Goal: Task Accomplishment & Management: Manage account settings

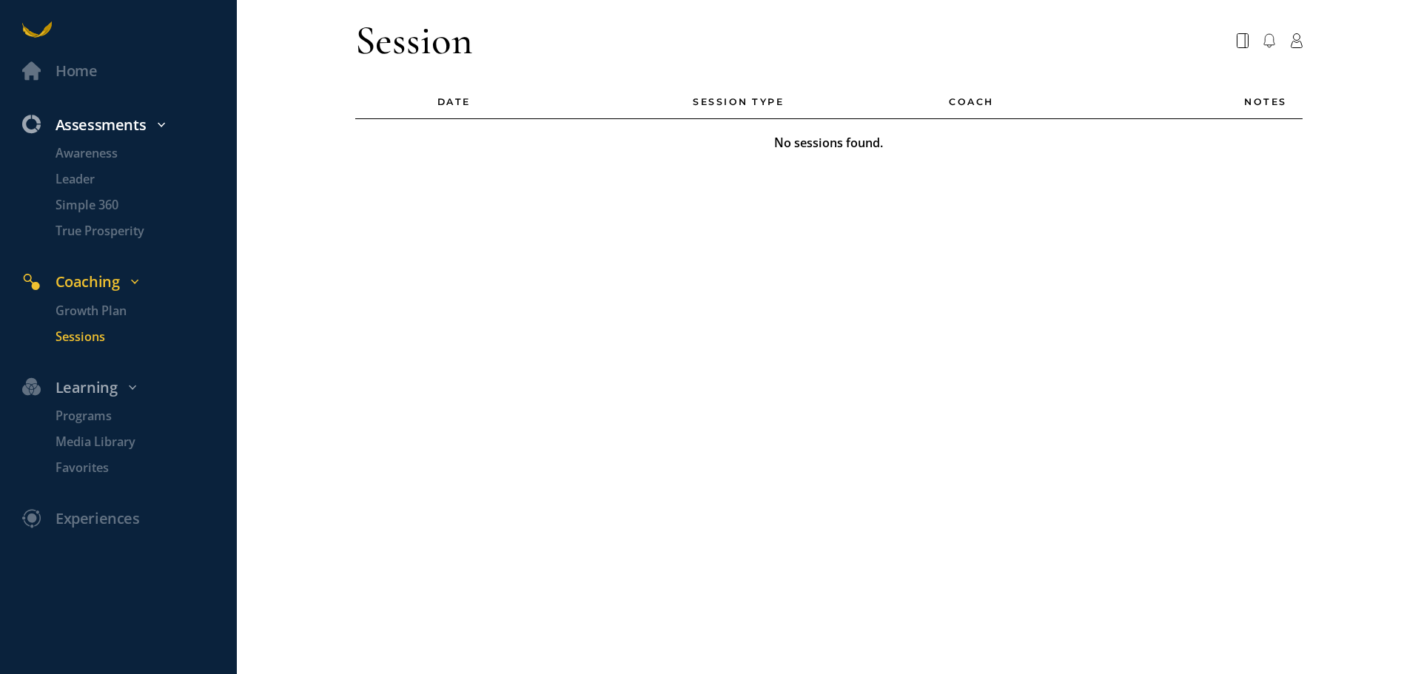
click at [103, 119] on div "Assessments" at bounding box center [127, 125] width 233 height 24
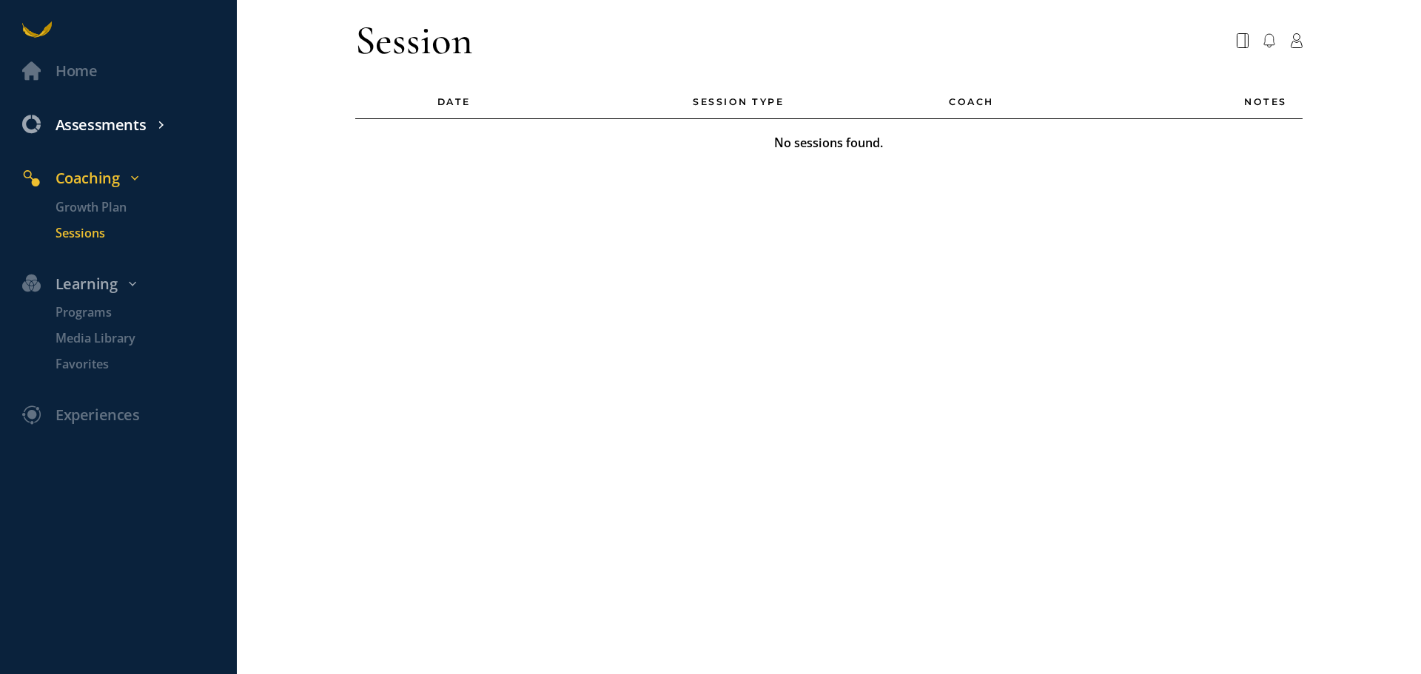
click at [103, 119] on div "Assessments" at bounding box center [127, 125] width 233 height 24
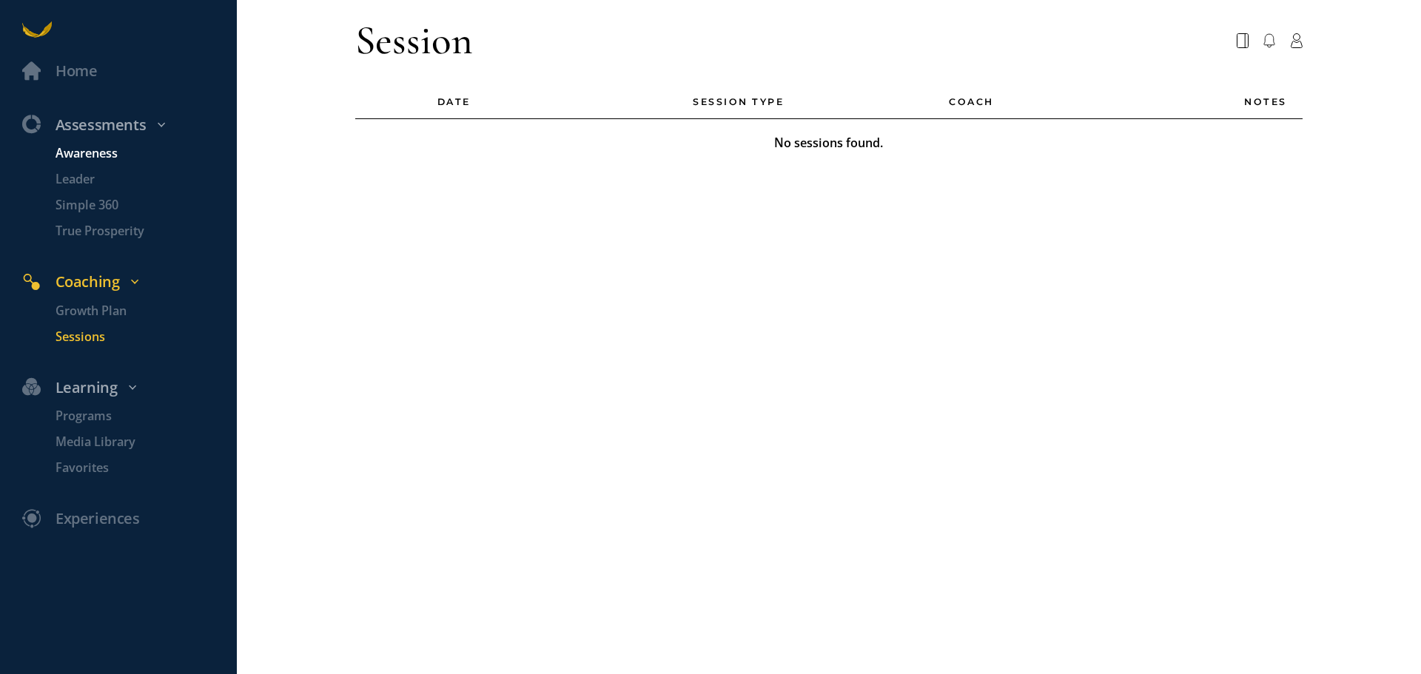
click at [80, 157] on p "Awareness" at bounding box center [145, 153] width 178 height 19
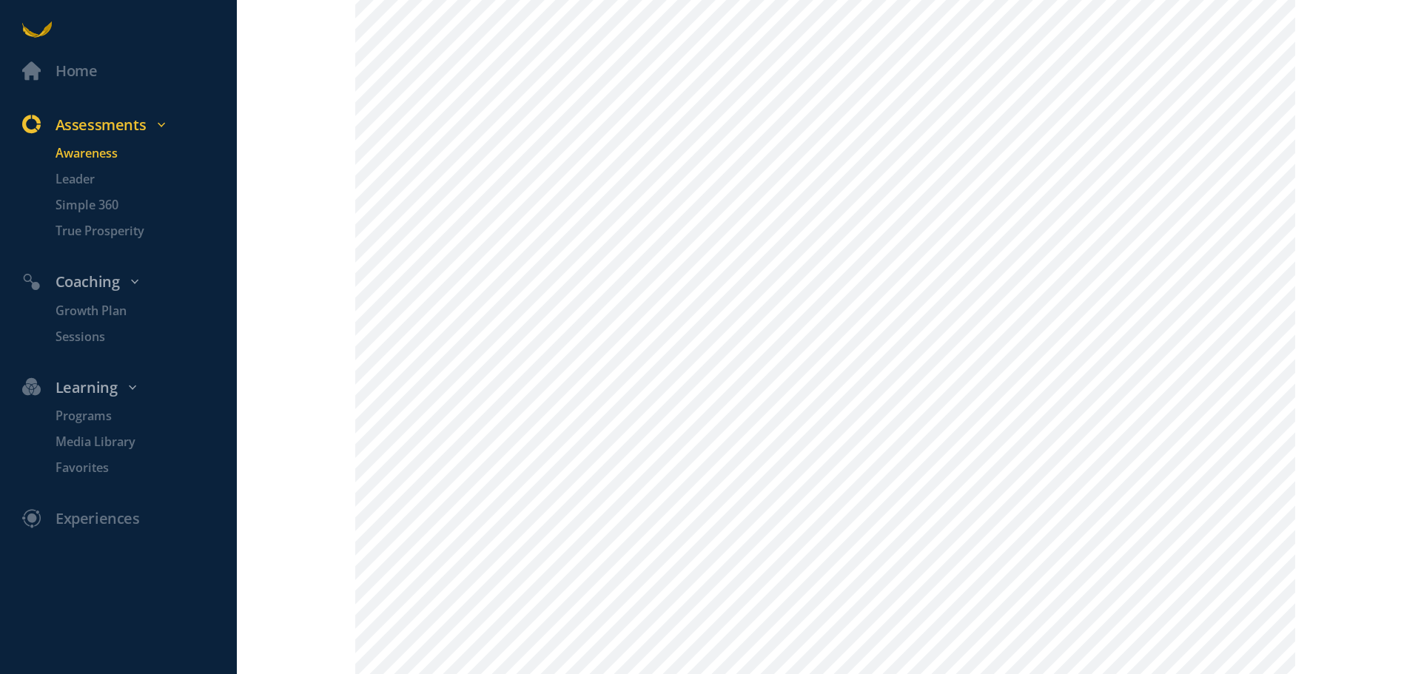
scroll to position [659, 0]
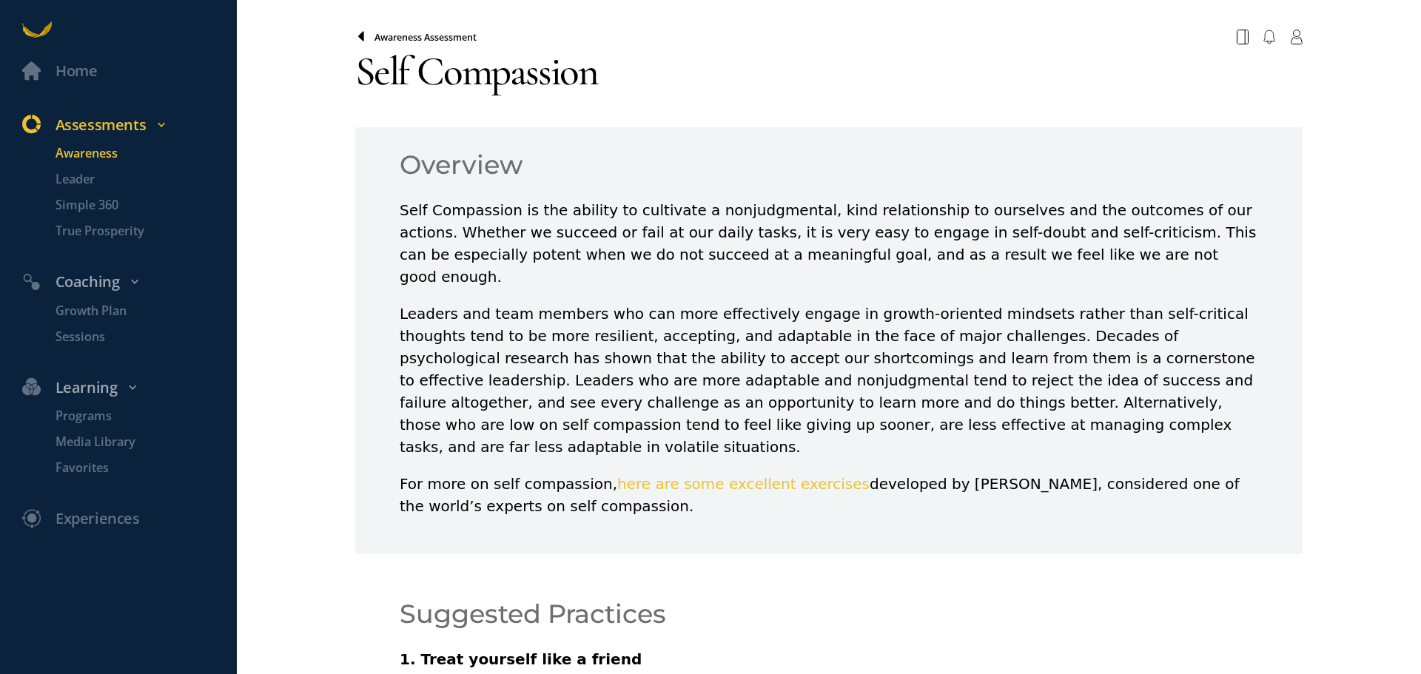
click at [361, 41] on icon at bounding box center [361, 36] width 6 height 10
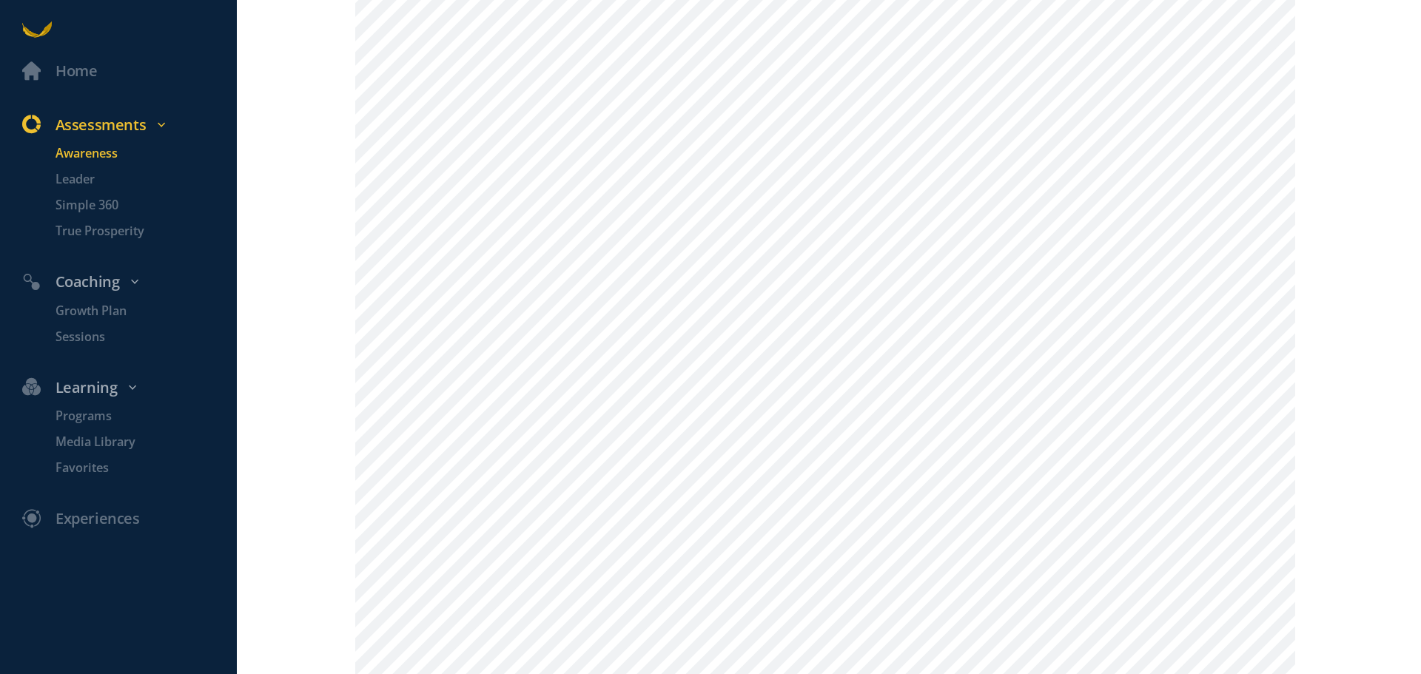
scroll to position [899, 0]
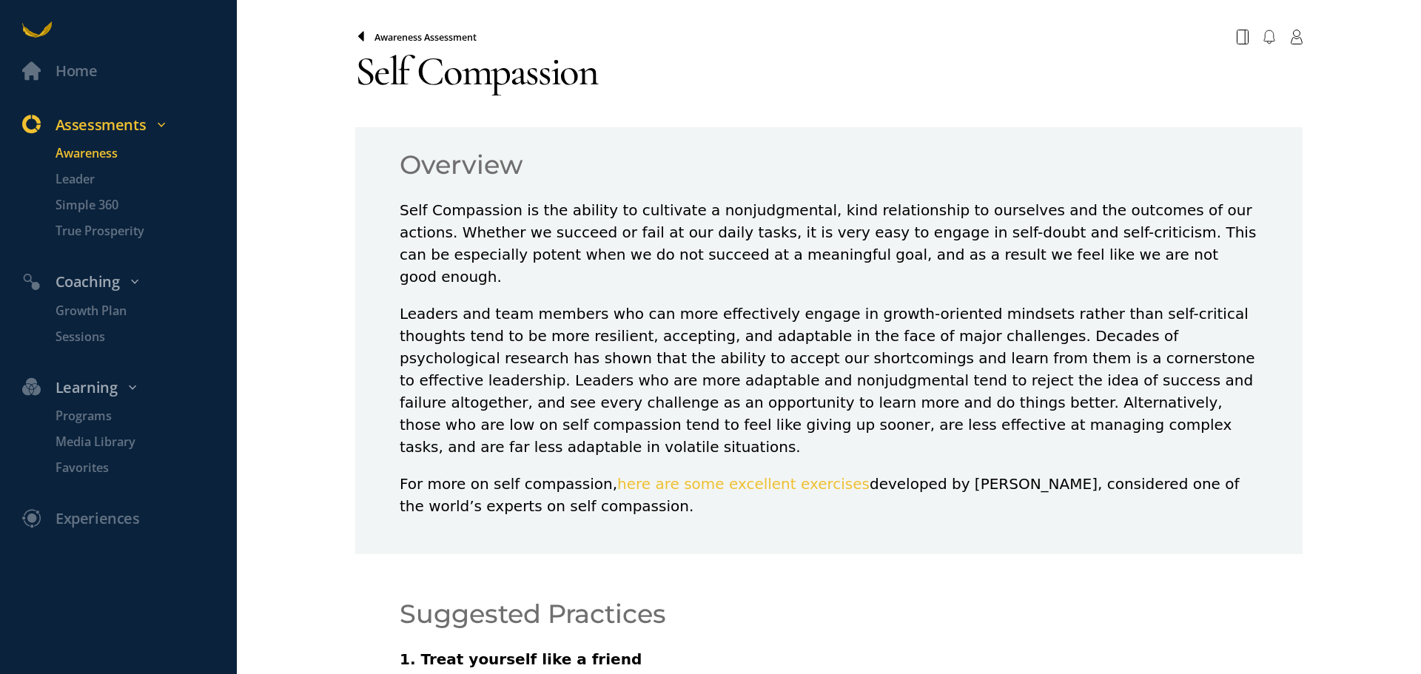
click at [366, 34] on span at bounding box center [364, 37] width 19 height 12
click at [361, 38] on icon at bounding box center [361, 36] width 6 height 10
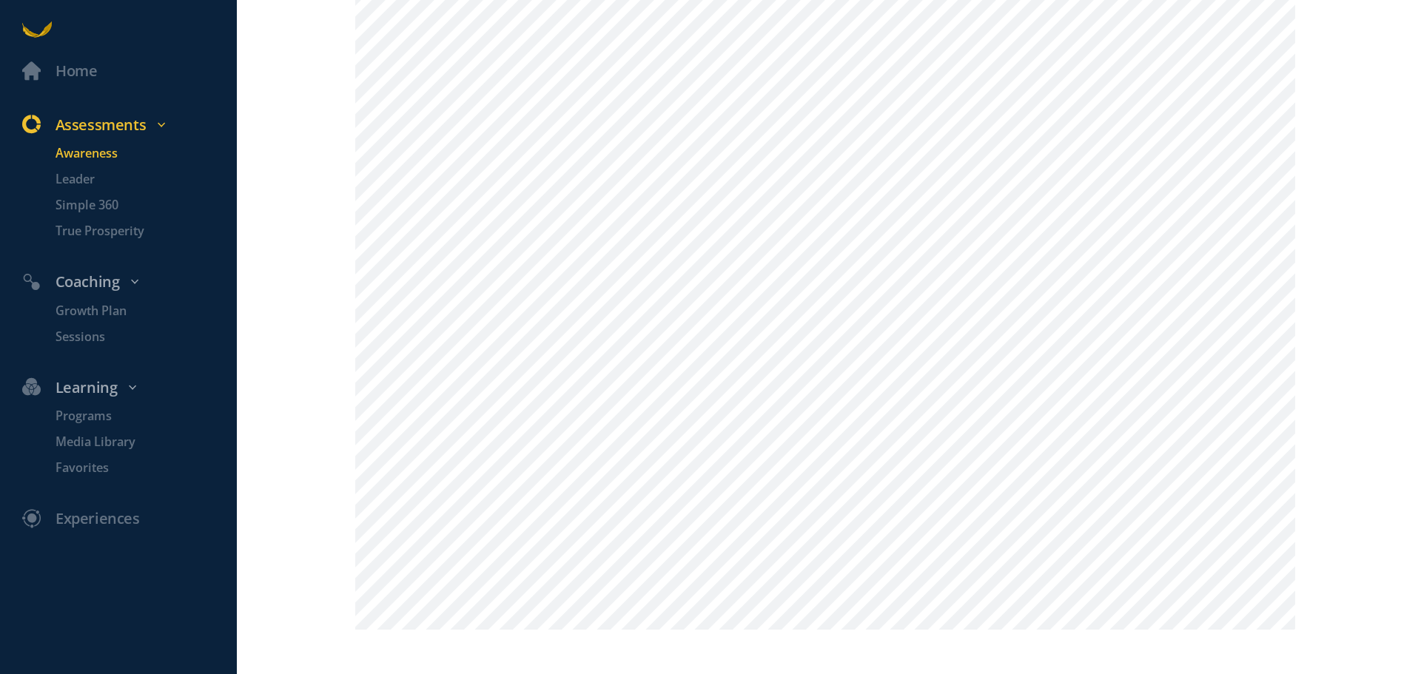
scroll to position [1732, 0]
click at [87, 309] on p "Growth Plan" at bounding box center [145, 311] width 178 height 19
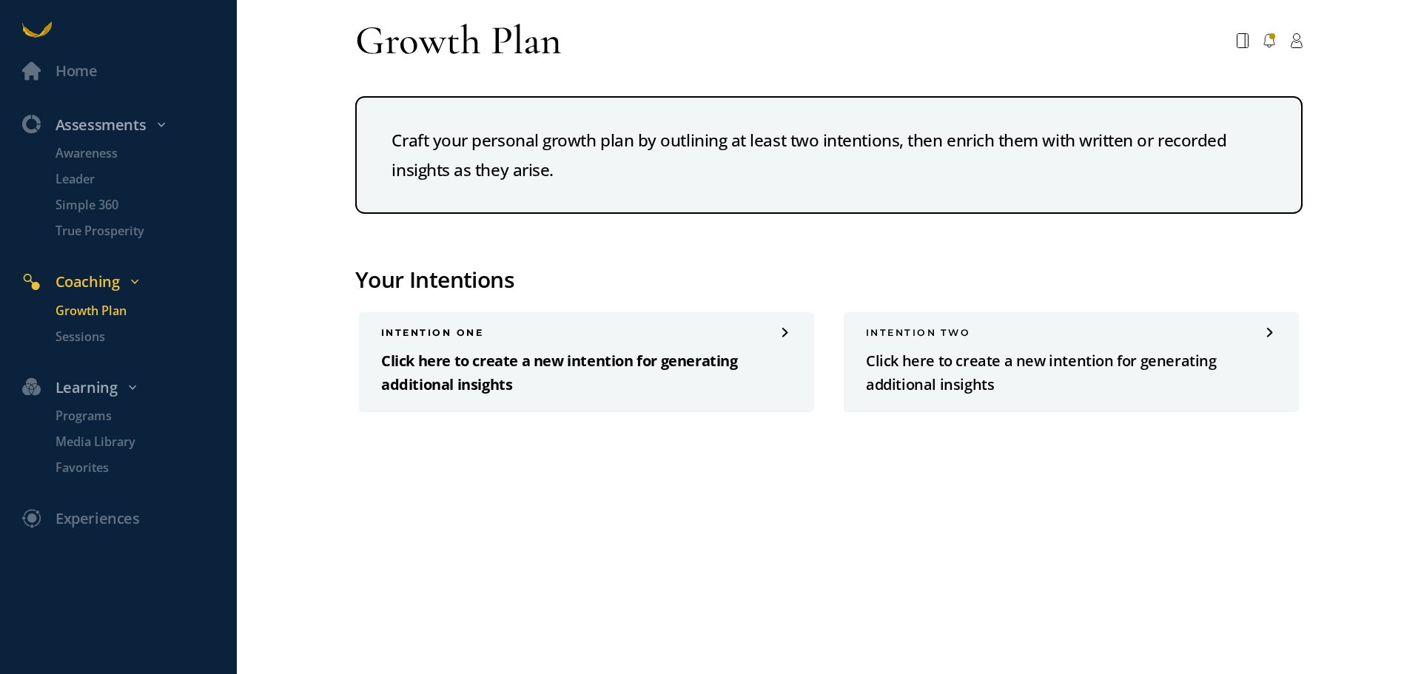
click at [441, 329] on div "INTENTION one" at bounding box center [586, 332] width 411 height 11
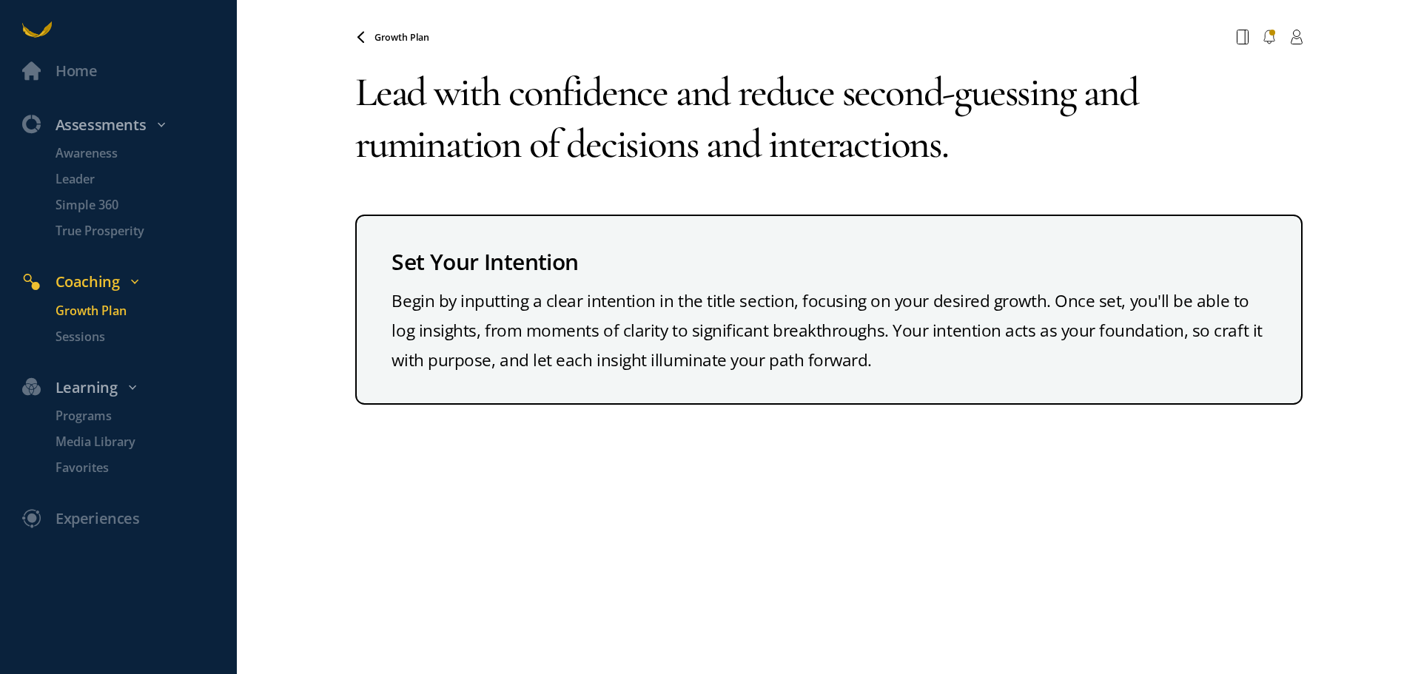
click at [666, 98] on textarea "Lead with confidence and reduce second-guessing and rumination of decisions and…" at bounding box center [829, 118] width 948 height 133
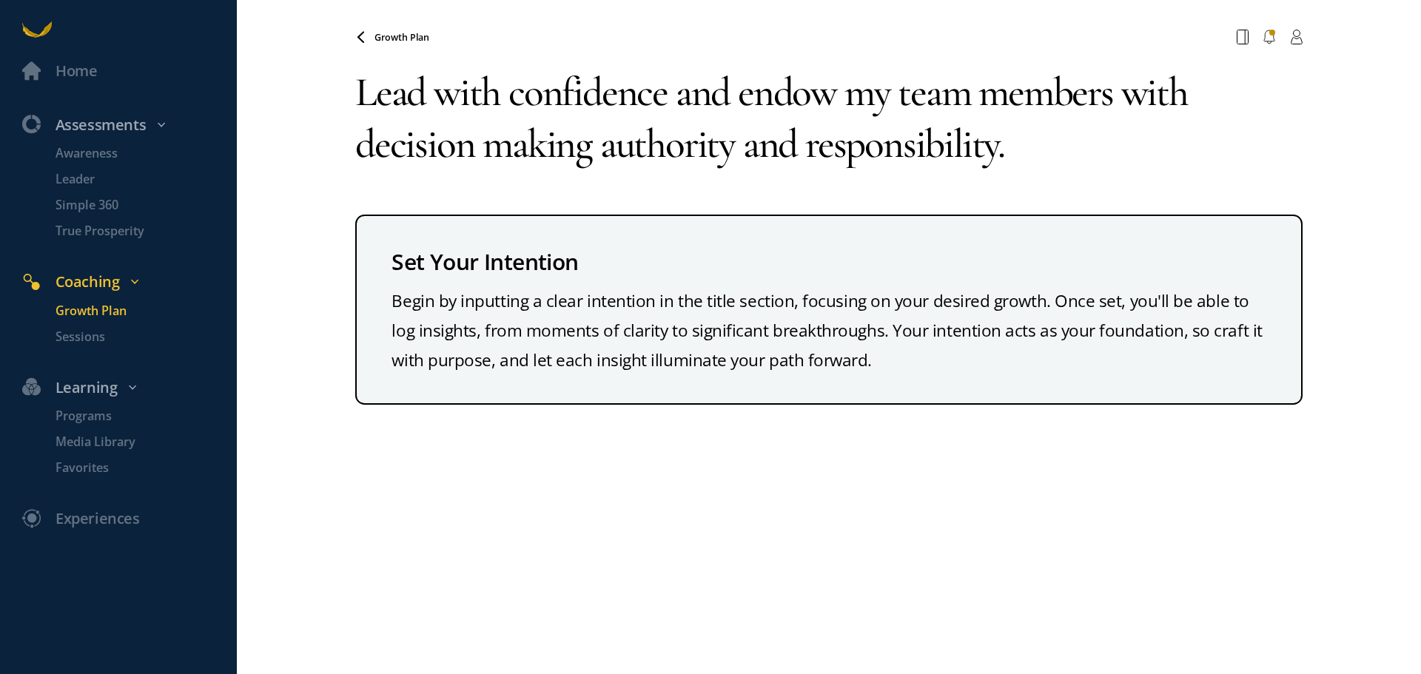
click at [993, 152] on textarea "Lead with confidence and endow my team members with decision making authority a…" at bounding box center [829, 118] width 948 height 133
click at [1019, 153] on textarea "Lead with confidence and endow my team members with decision making authority a…" at bounding box center [829, 118] width 948 height 133
drag, startPoint x: 676, startPoint y: 95, endPoint x: 1019, endPoint y: 155, distance: 348.6
click at [1019, 155] on textarea "Lead with confidence and endow my team members with decision making authority a…" at bounding box center [829, 118] width 948 height 133
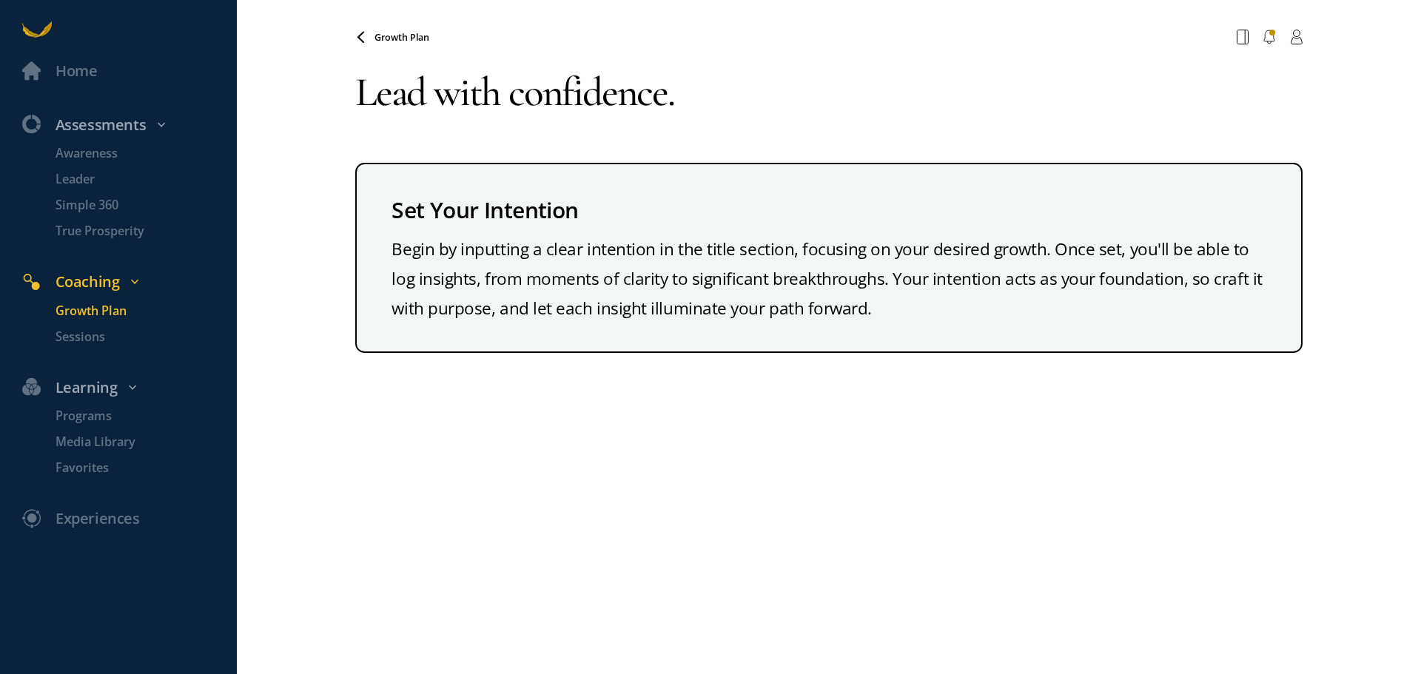
type textarea "Lead with confidence."
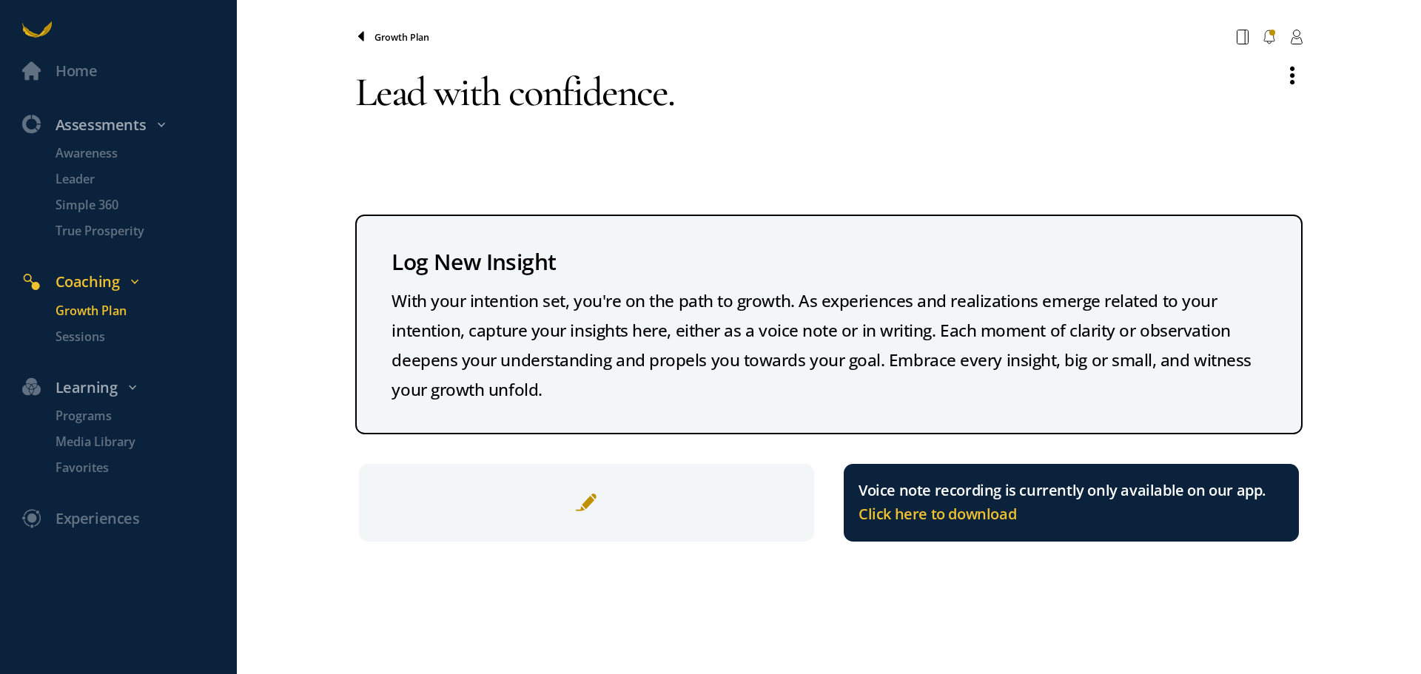
click at [361, 40] on icon at bounding box center [361, 37] width 12 height 12
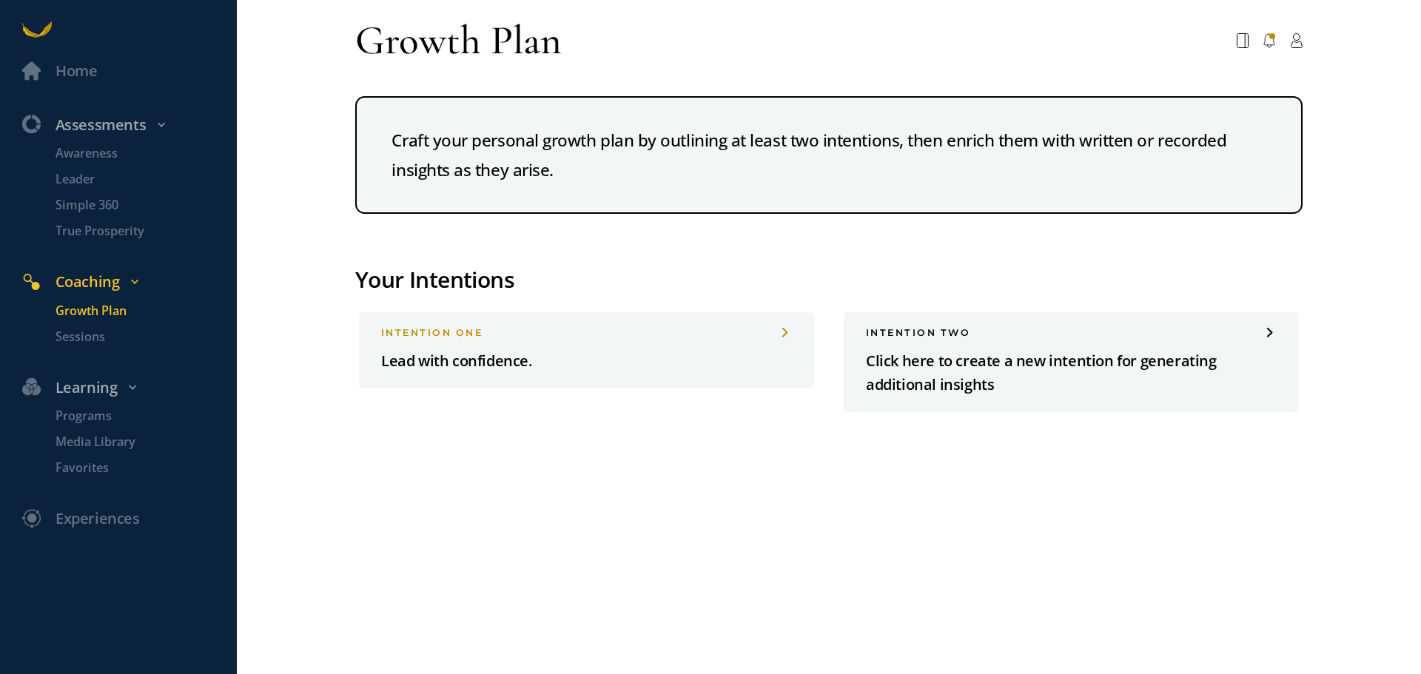
click at [942, 375] on p "Click here to create a new intention for generating additional insights" at bounding box center [1071, 373] width 411 height 48
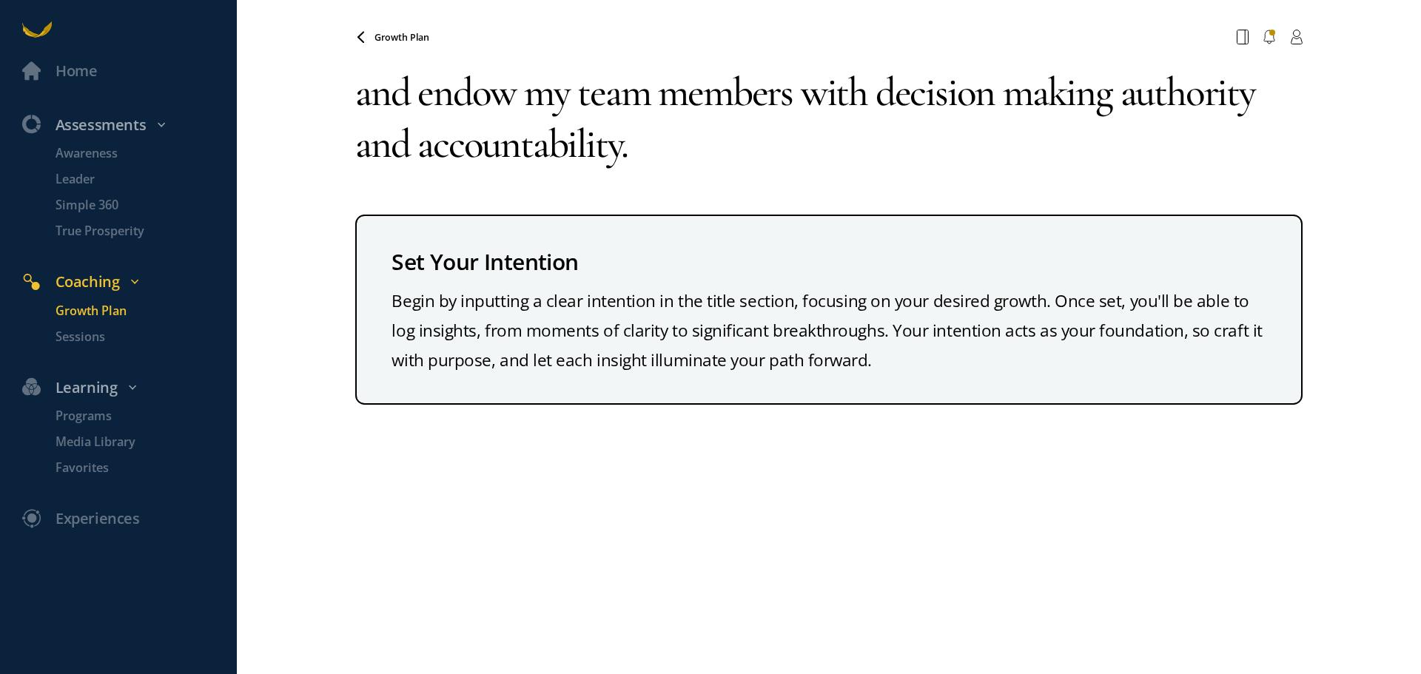
click at [434, 100] on textarea "and endow my team members with decision making authority and accountability." at bounding box center [829, 118] width 948 height 133
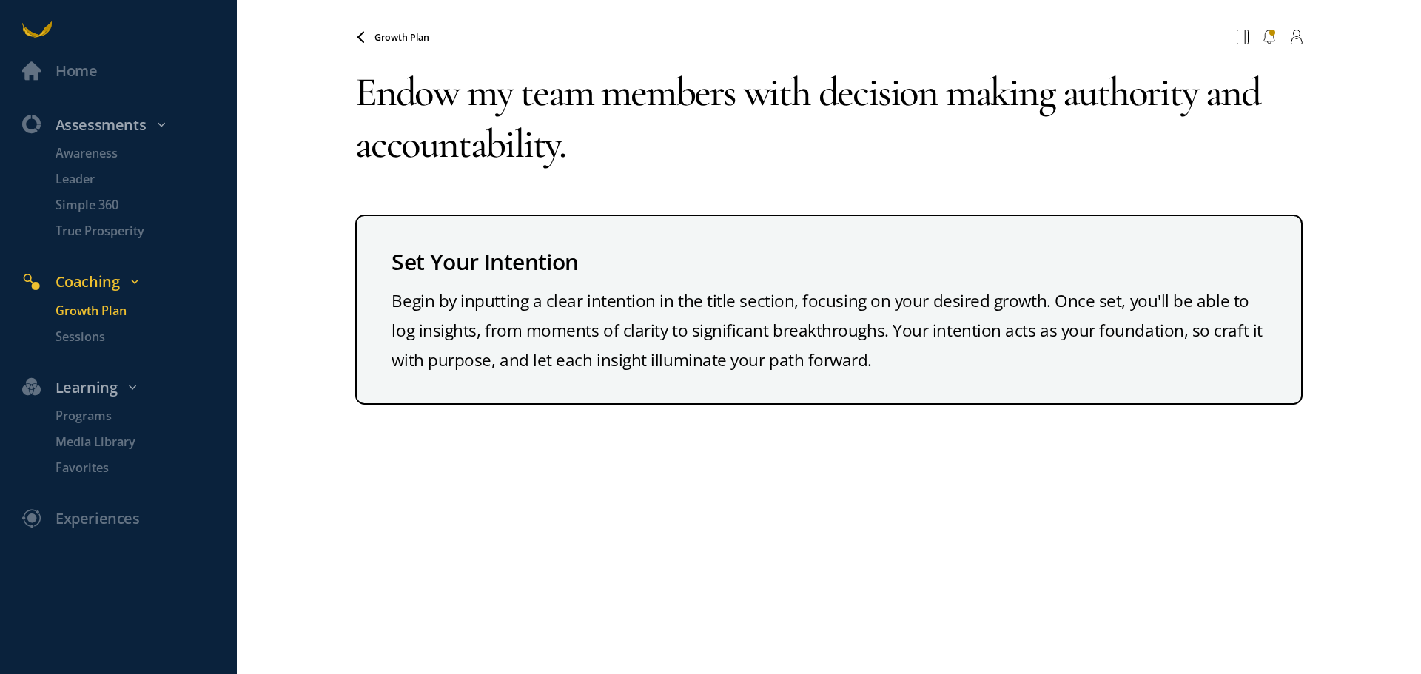
click at [557, 151] on textarea "Endow my team members with decision making authority and accountability." at bounding box center [829, 118] width 948 height 133
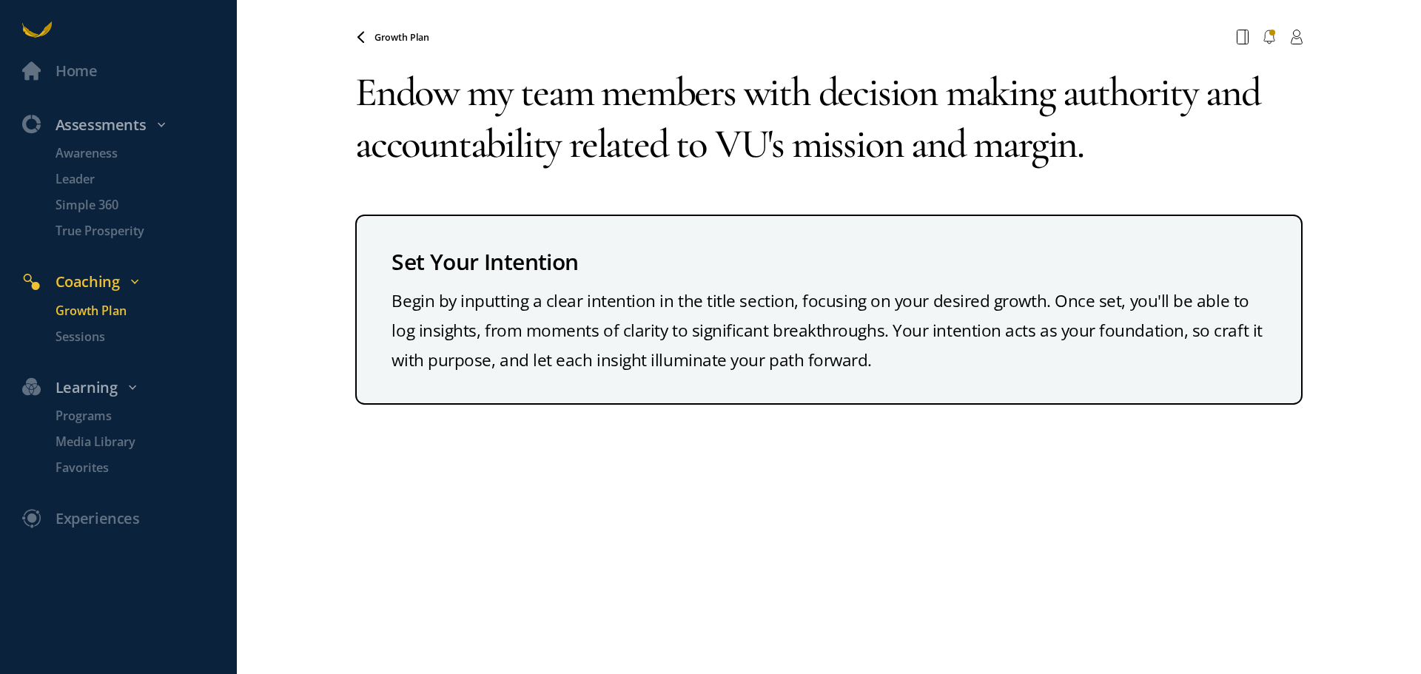
type textarea "Endow my team members with decision making authority and accountability related…"
click at [377, 38] on span "Growth Plan" at bounding box center [402, 37] width 55 height 13
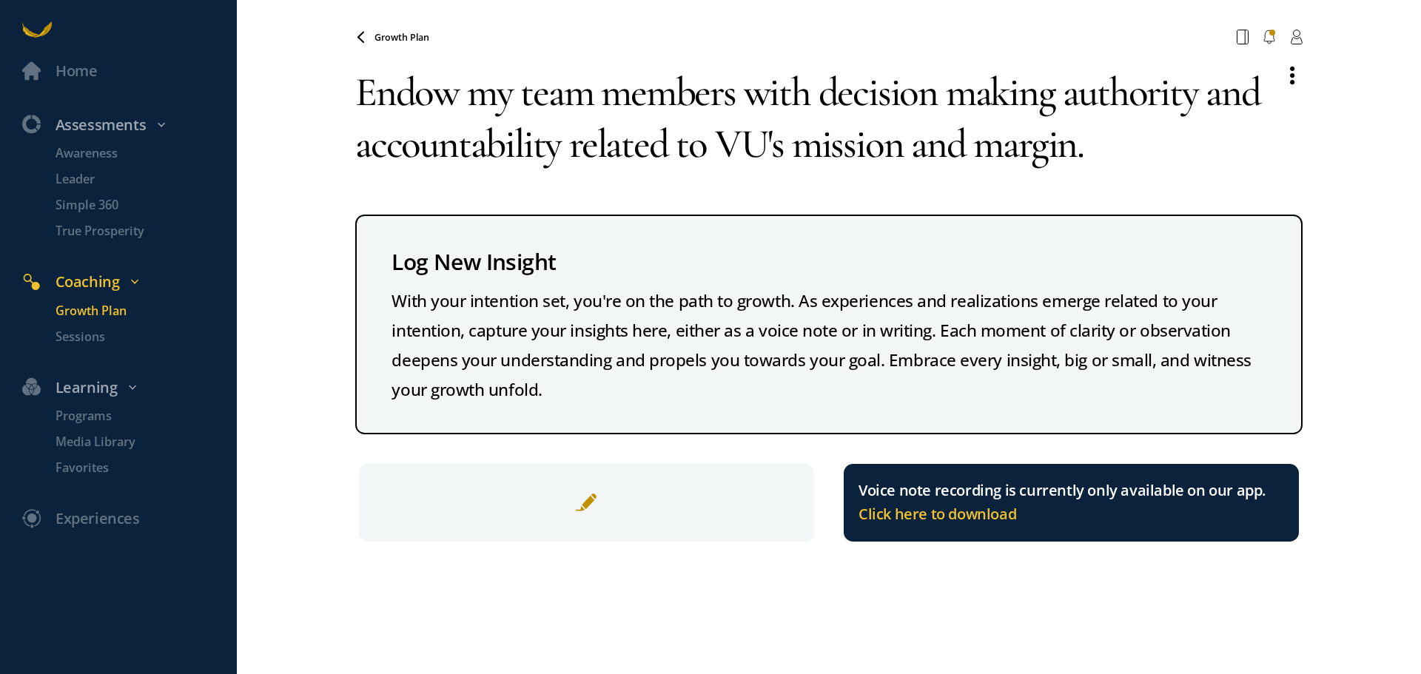
click at [814, 95] on textarea "Endow my team members with decision making authority and accountability related…" at bounding box center [812, 118] width 914 height 133
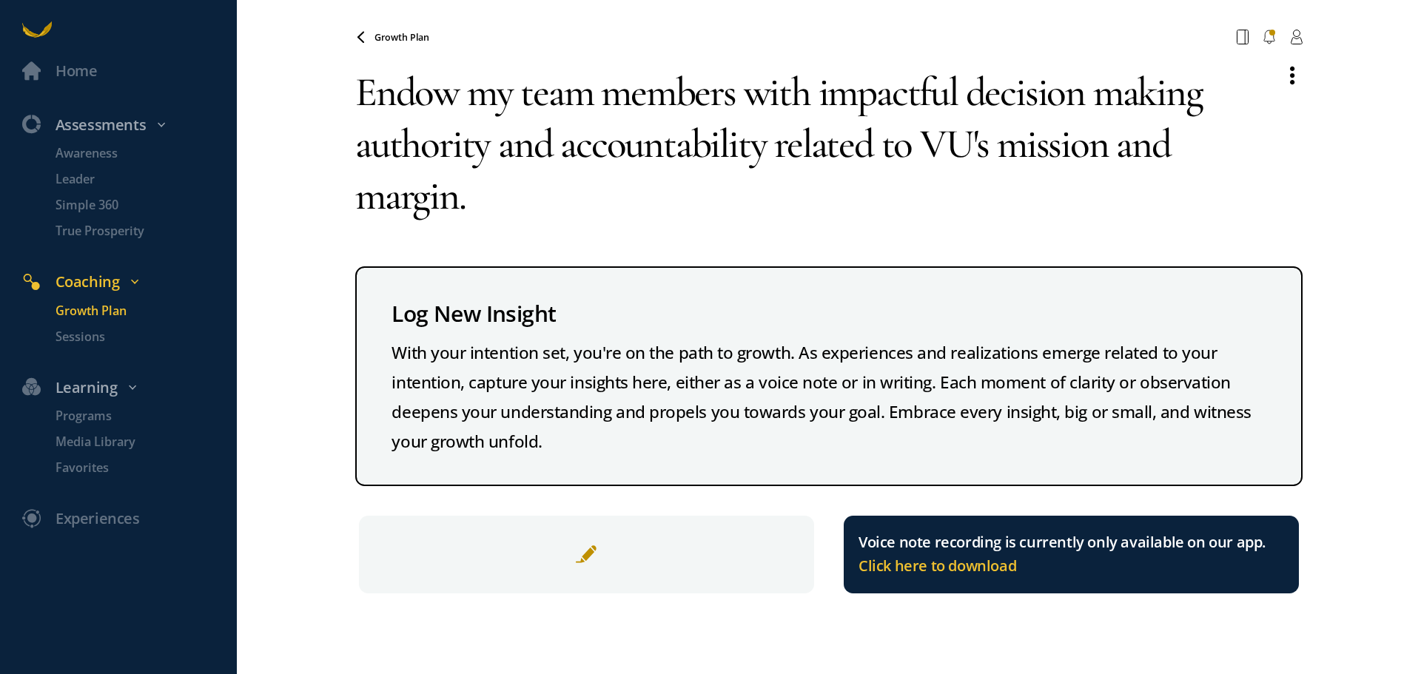
type textarea "Endow my team members with impactful decision making authority and accountabili…"
click at [590, 557] on span at bounding box center [586, 554] width 22 height 22
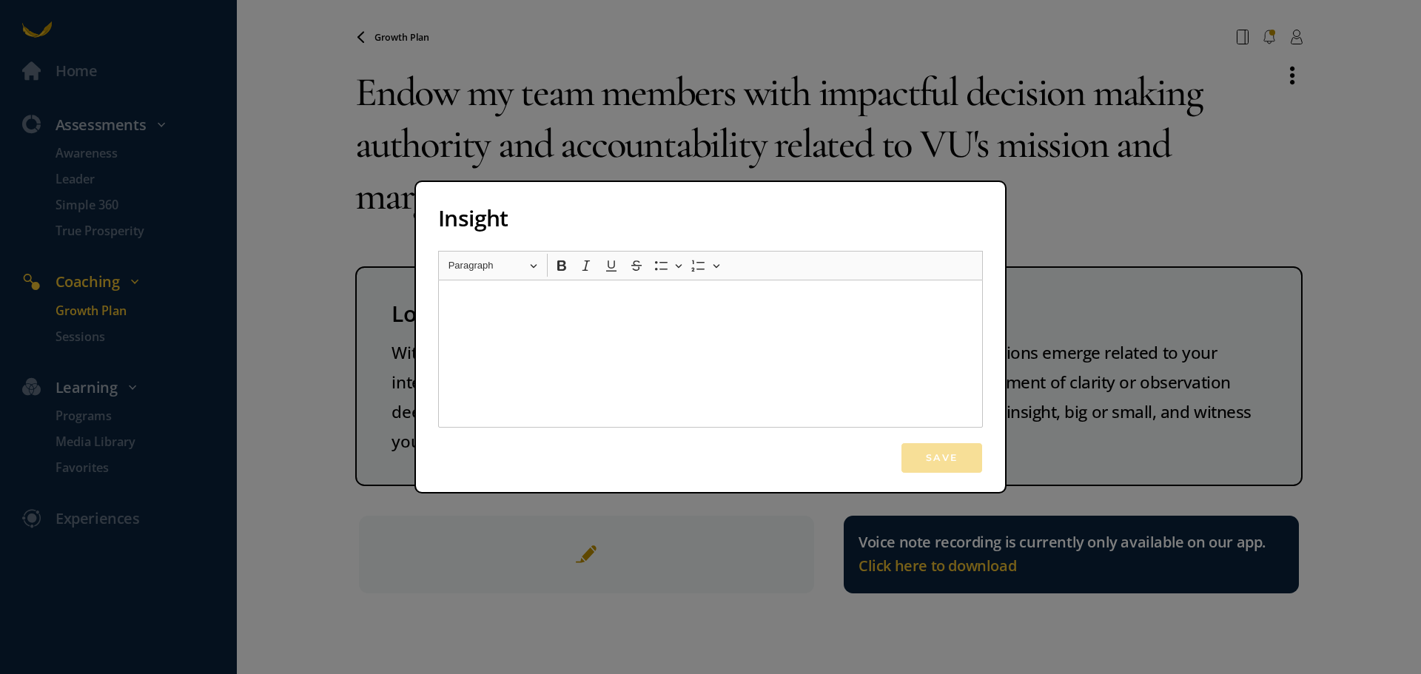
click at [583, 318] on div "Rich Text Editor, main" at bounding box center [710, 354] width 545 height 148
click at [920, 466] on button "Save" at bounding box center [942, 458] width 82 height 31
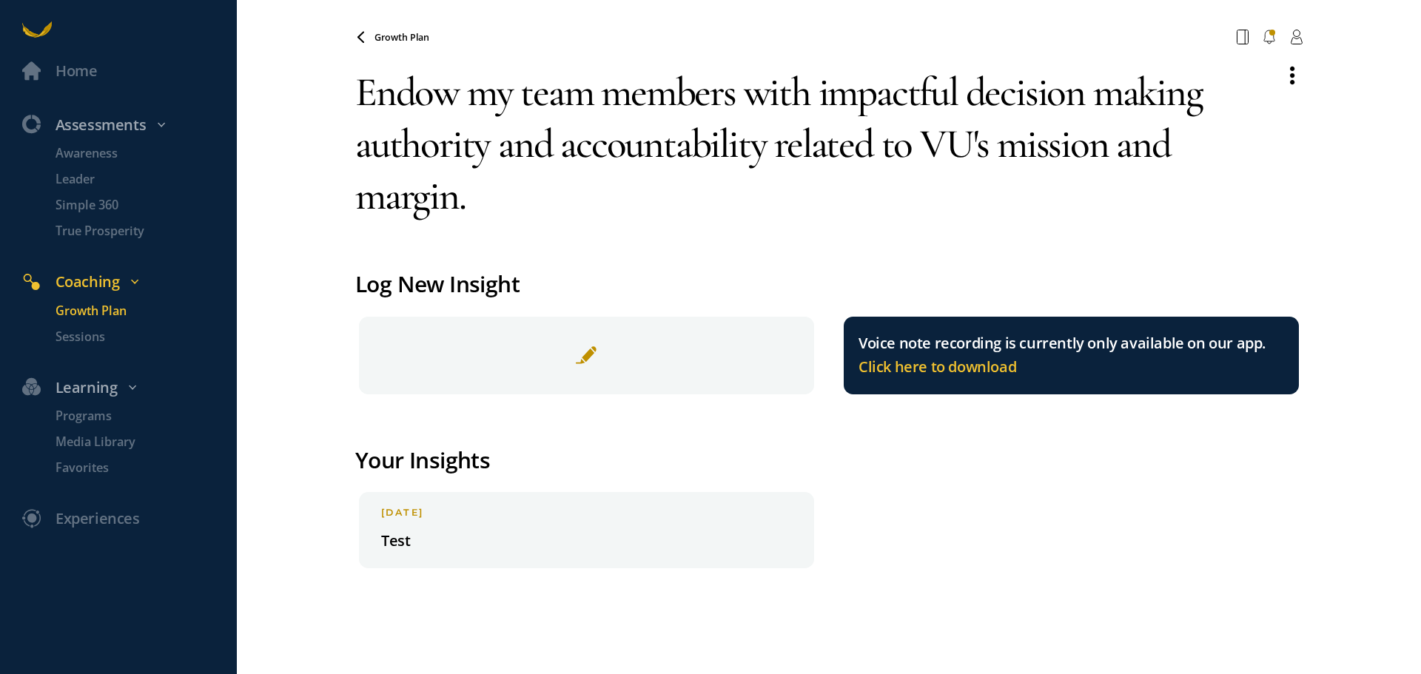
click at [408, 543] on p "Test" at bounding box center [586, 541] width 411 height 24
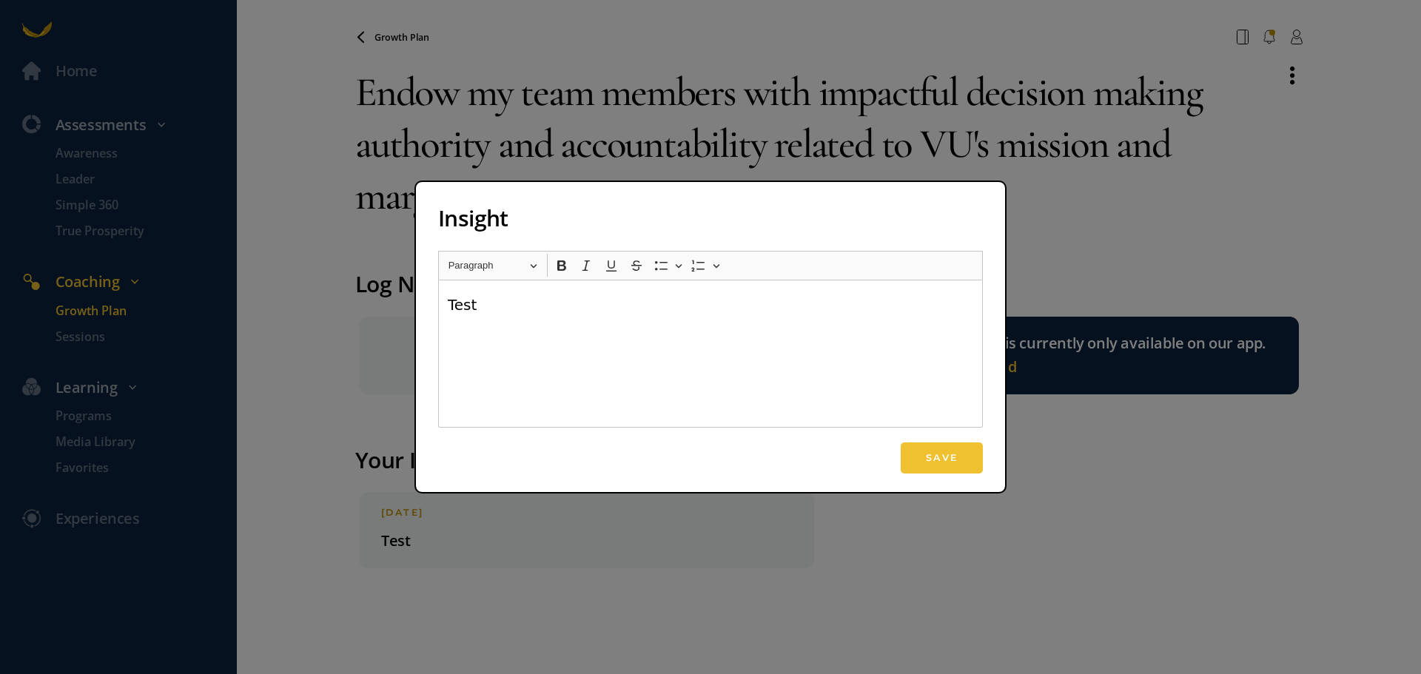
click at [420, 580] on div "Insight Rich Text Editor Heading Paragraph Paragraph Heading 1 Heading 2 Headin…" at bounding box center [710, 337] width 1421 height 674
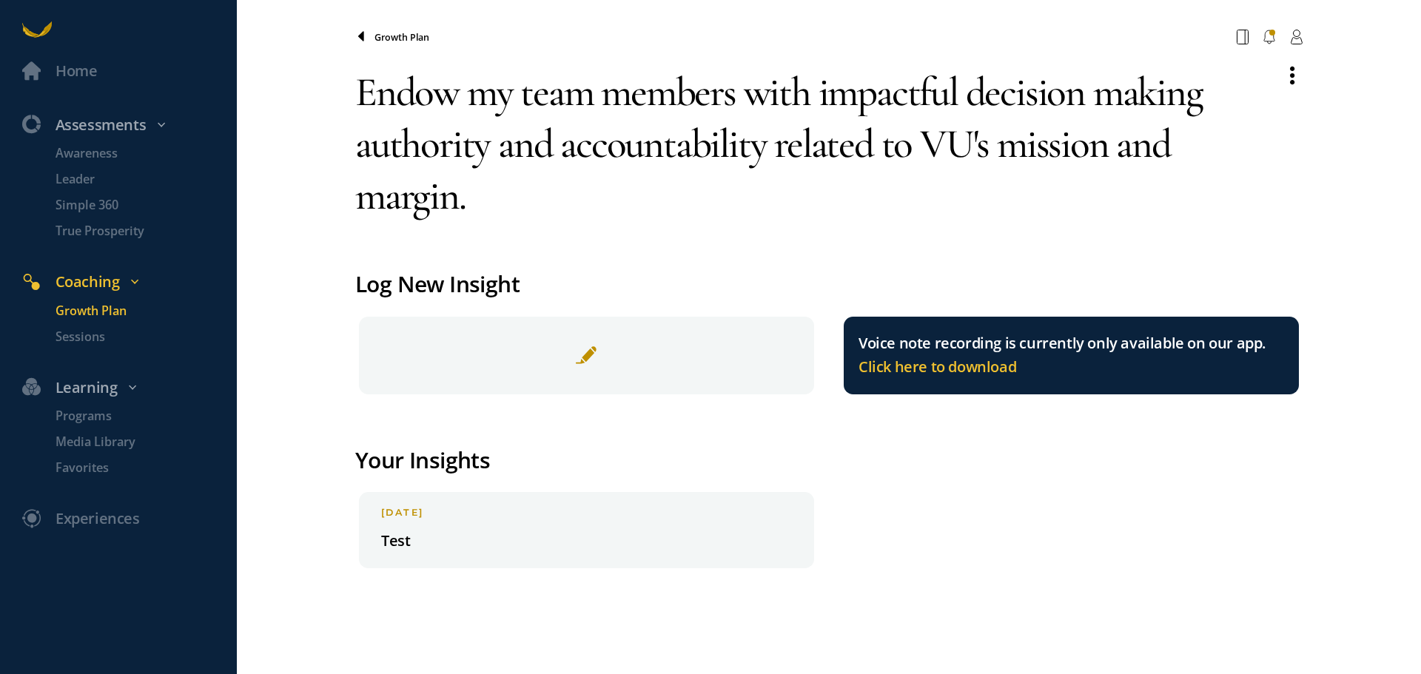
click at [362, 41] on icon at bounding box center [361, 37] width 12 height 12
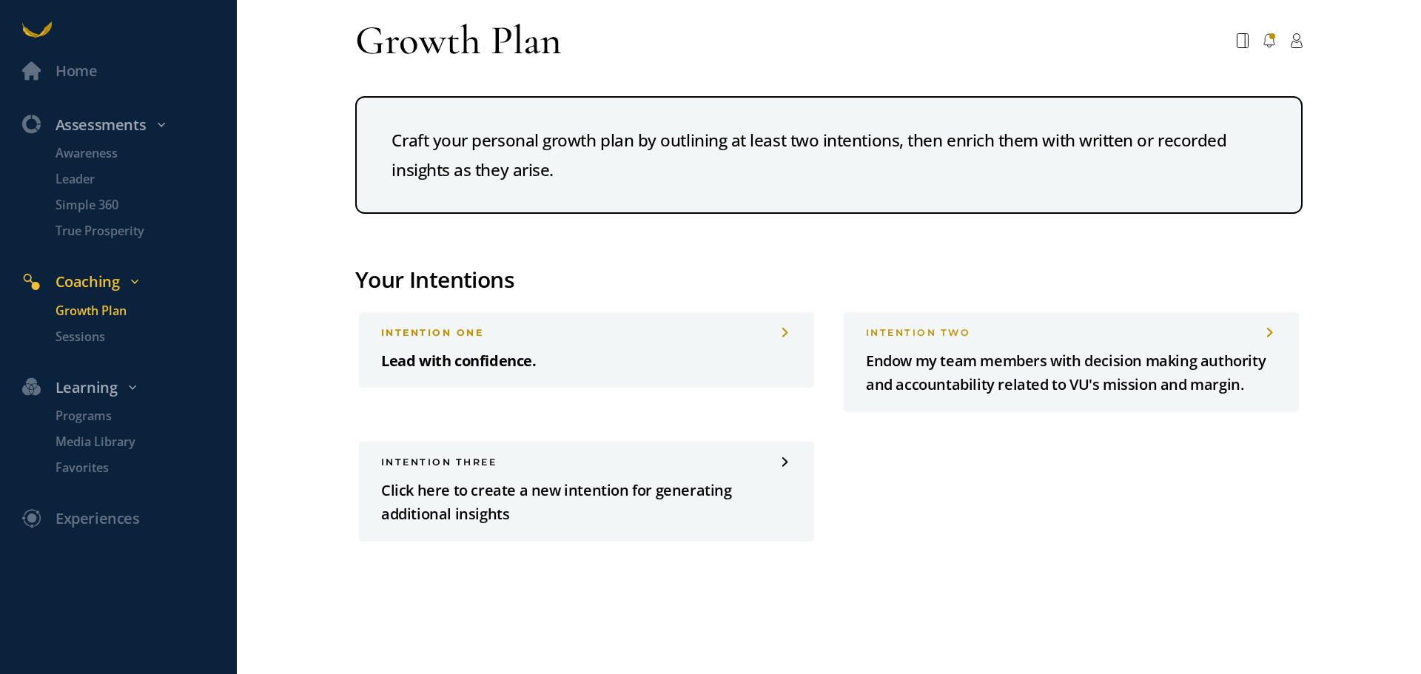
click at [389, 363] on p "Lead with confidence." at bounding box center [586, 361] width 411 height 24
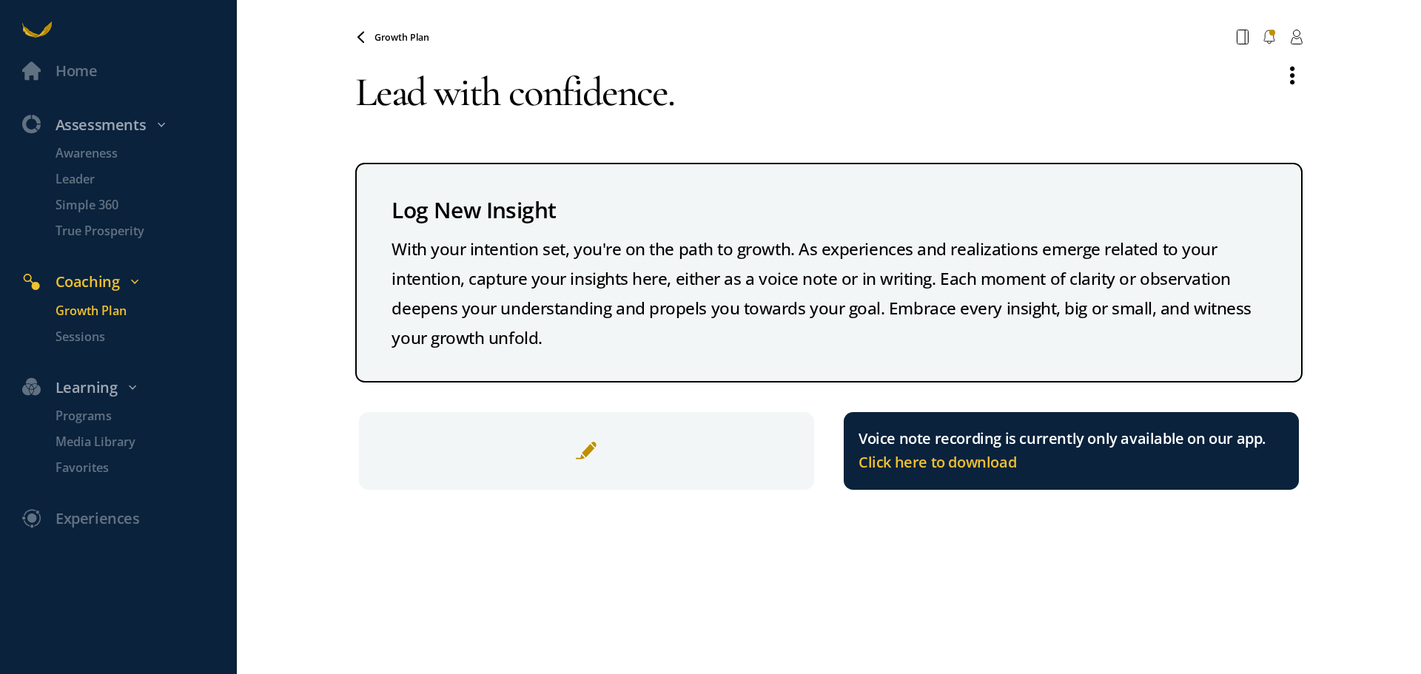
click at [366, 106] on textarea "Lead with confidence." at bounding box center [812, 92] width 914 height 81
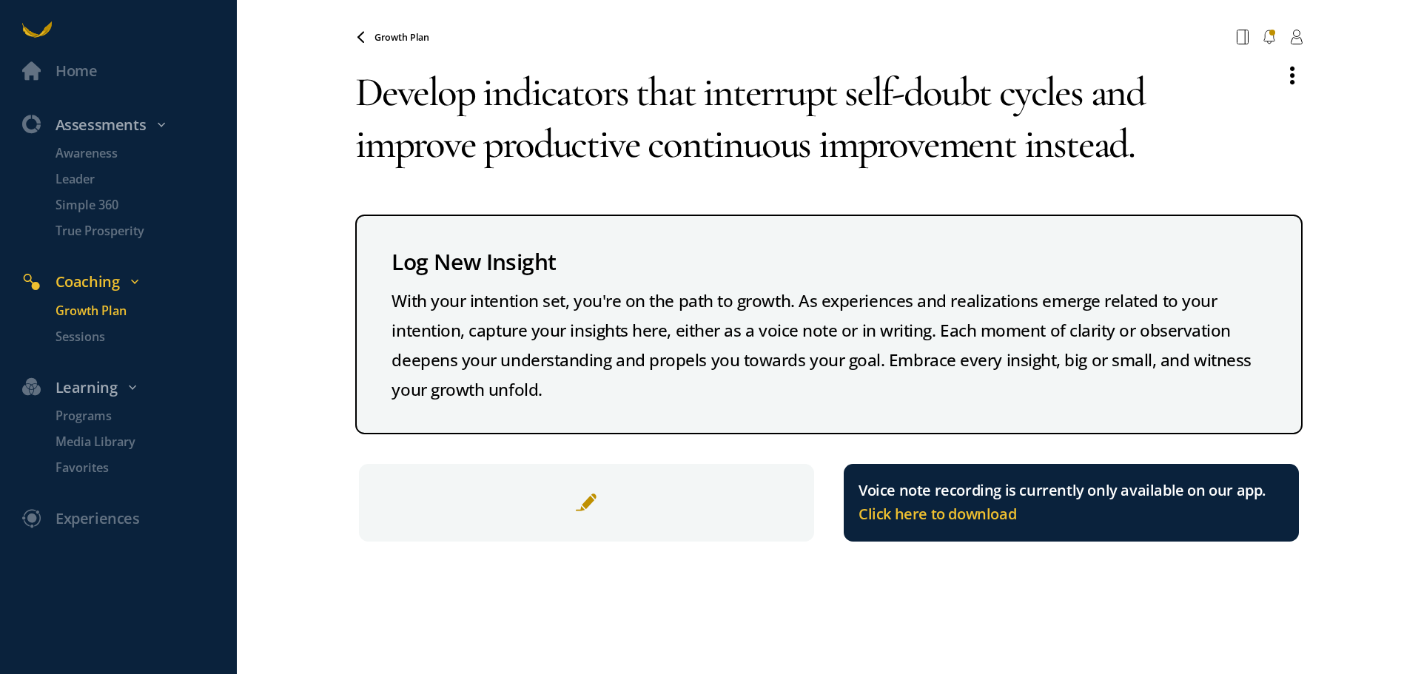
click at [486, 91] on textarea "Develop indicators that interrupt self-doubt cycles and improve productive cont…" at bounding box center [812, 118] width 914 height 133
click at [474, 151] on textarea "Develop habit interruptors to stop self-doubt cycles and improve productive con…" at bounding box center [812, 118] width 914 height 133
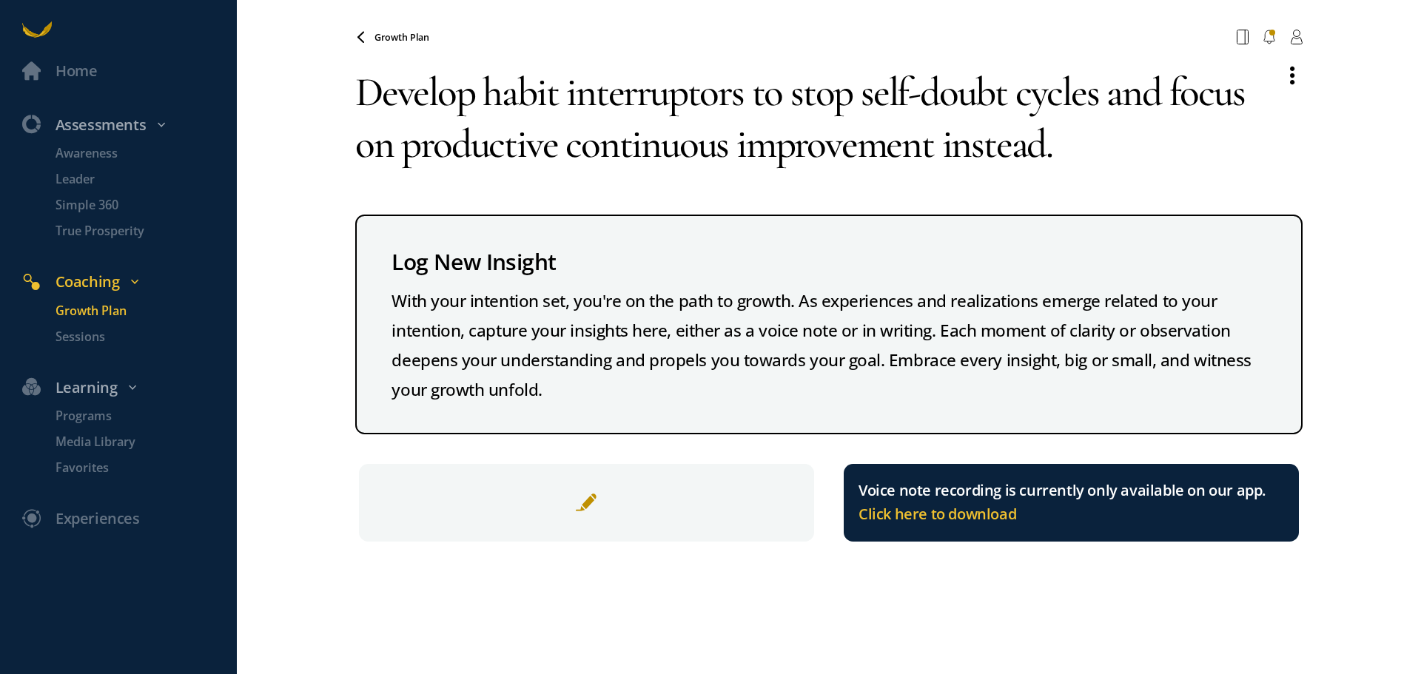
type textarea "Develop habit interruptors to stop self-doubt cycles and focus on productive co…"
click at [363, 39] on icon at bounding box center [361, 36] width 6 height 10
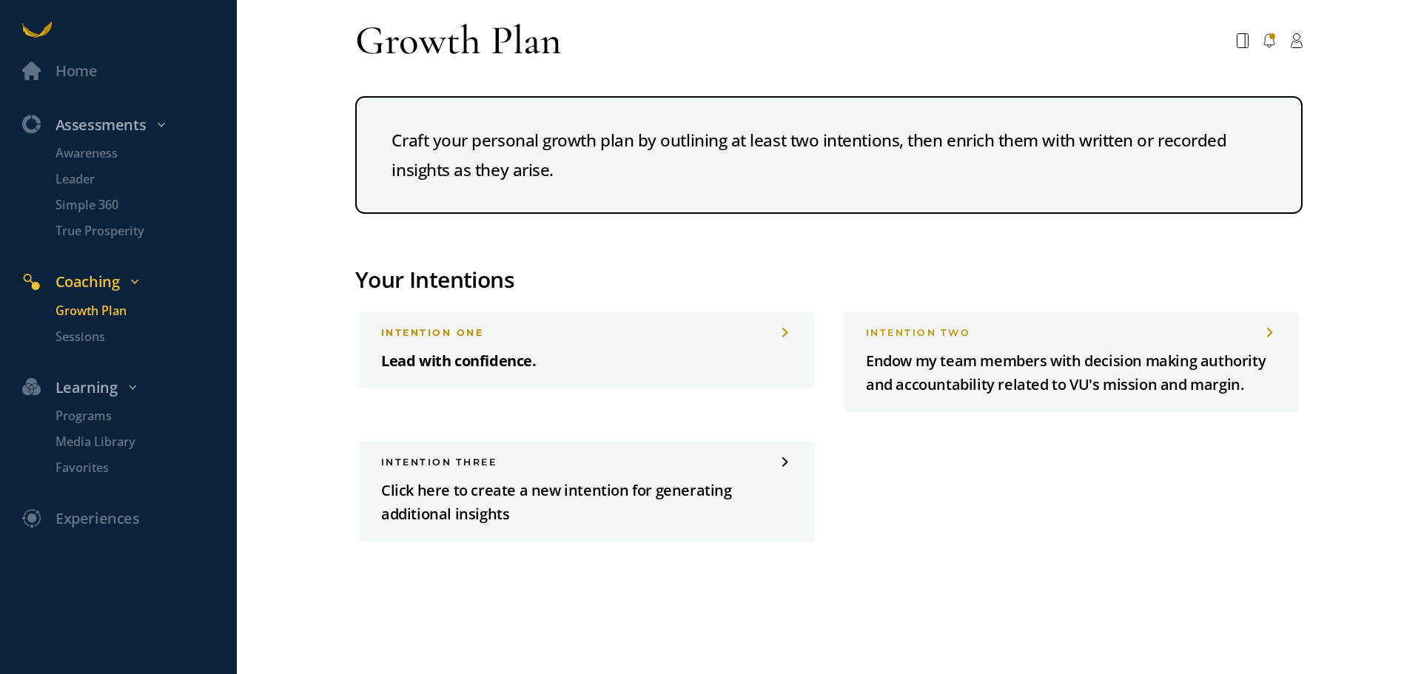
click at [515, 366] on p "Lead with confidence." at bounding box center [586, 361] width 411 height 24
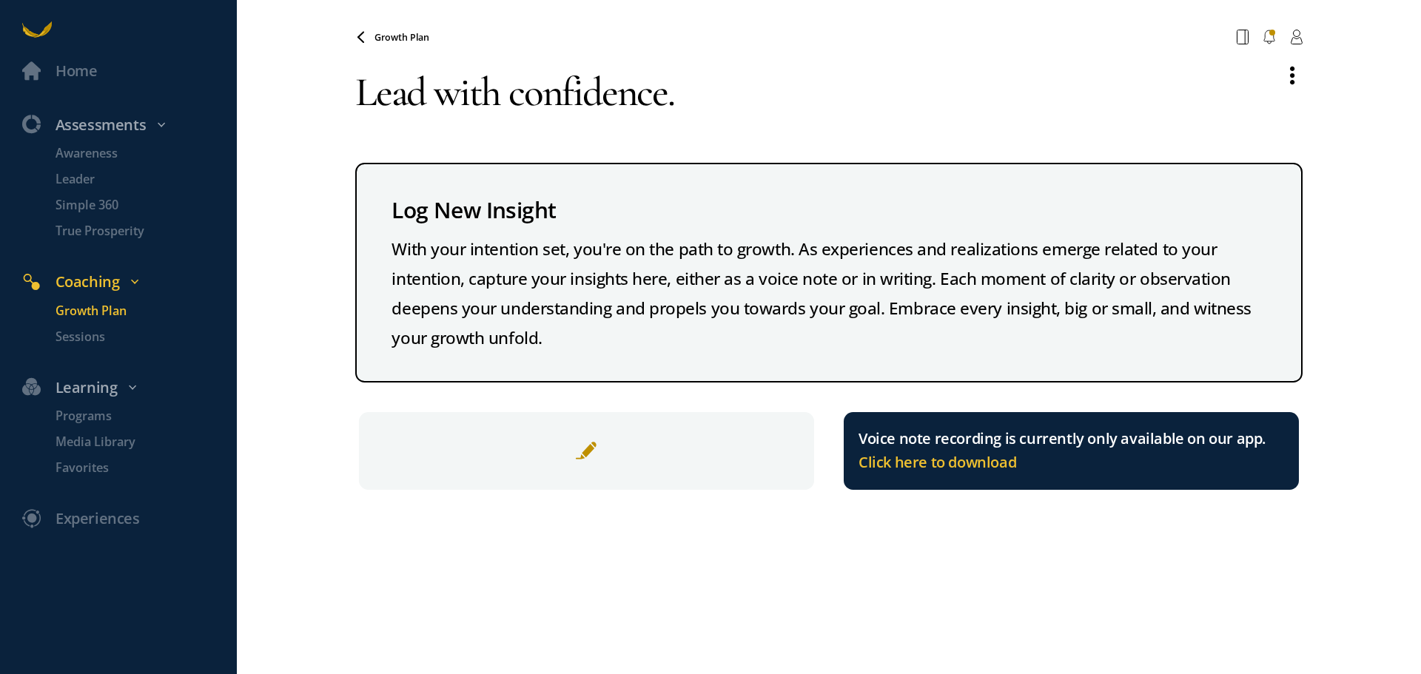
drag, startPoint x: 700, startPoint y: 101, endPoint x: 359, endPoint y: 100, distance: 341.3
click at [359, 100] on textarea "Lead with confidence." at bounding box center [812, 92] width 914 height 81
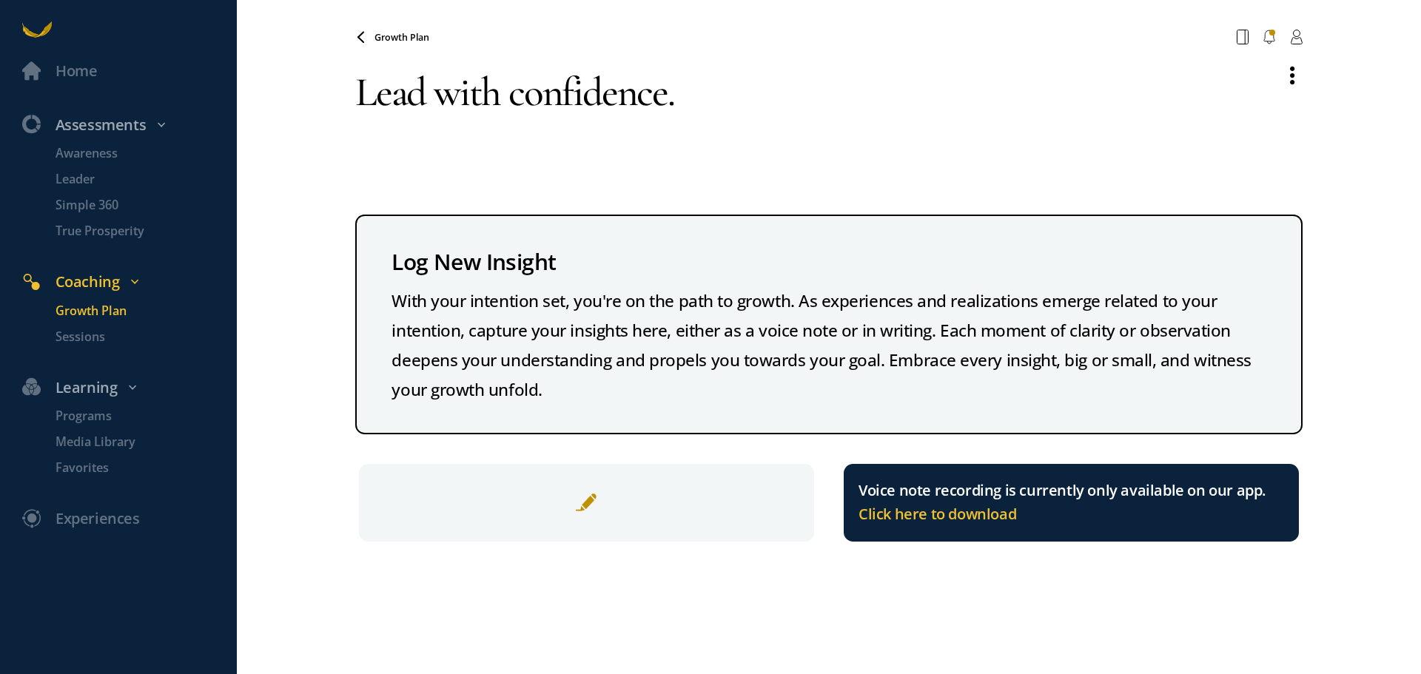
click at [714, 103] on textarea "Lead with confidence." at bounding box center [812, 118] width 914 height 133
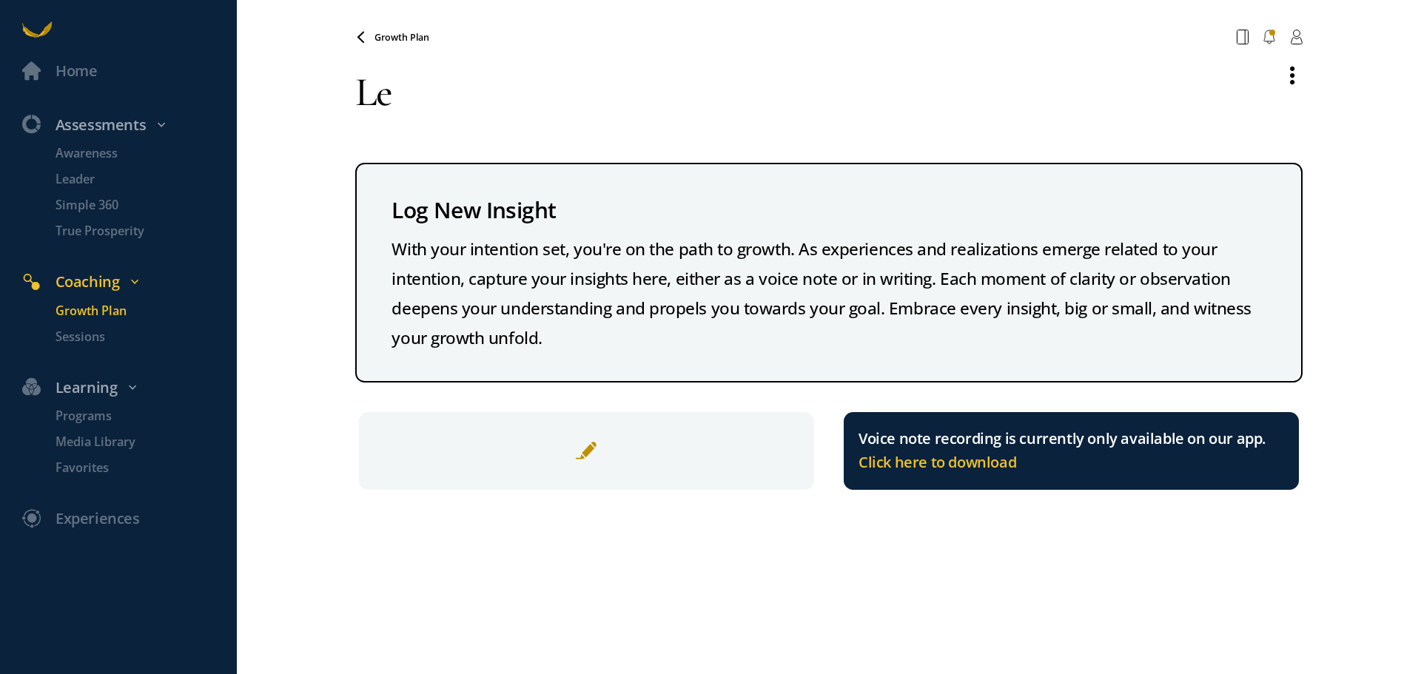
type textarea "L"
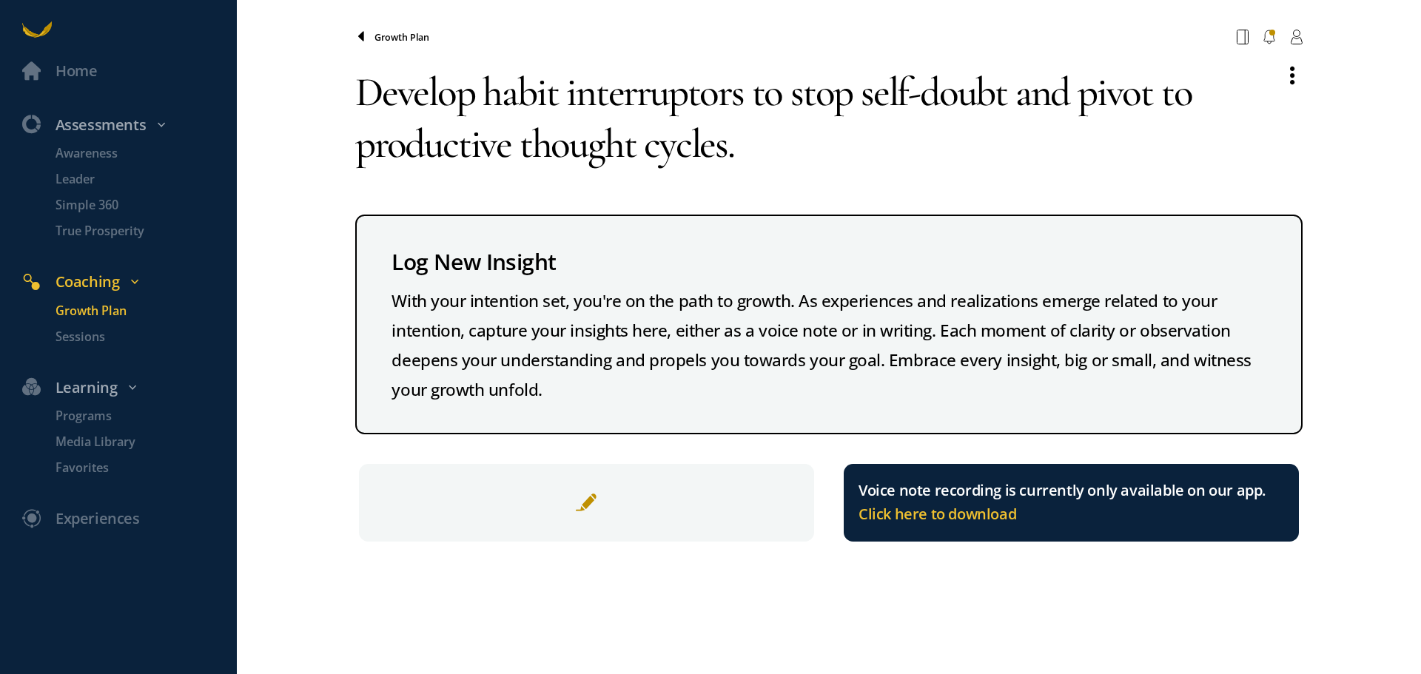
type textarea "Develop habit interruptors to stop self-doubt and pivot to productive thought c…"
click at [359, 38] on icon at bounding box center [361, 37] width 12 height 12
click at [0, 0] on icon at bounding box center [0, 0] width 0 height 0
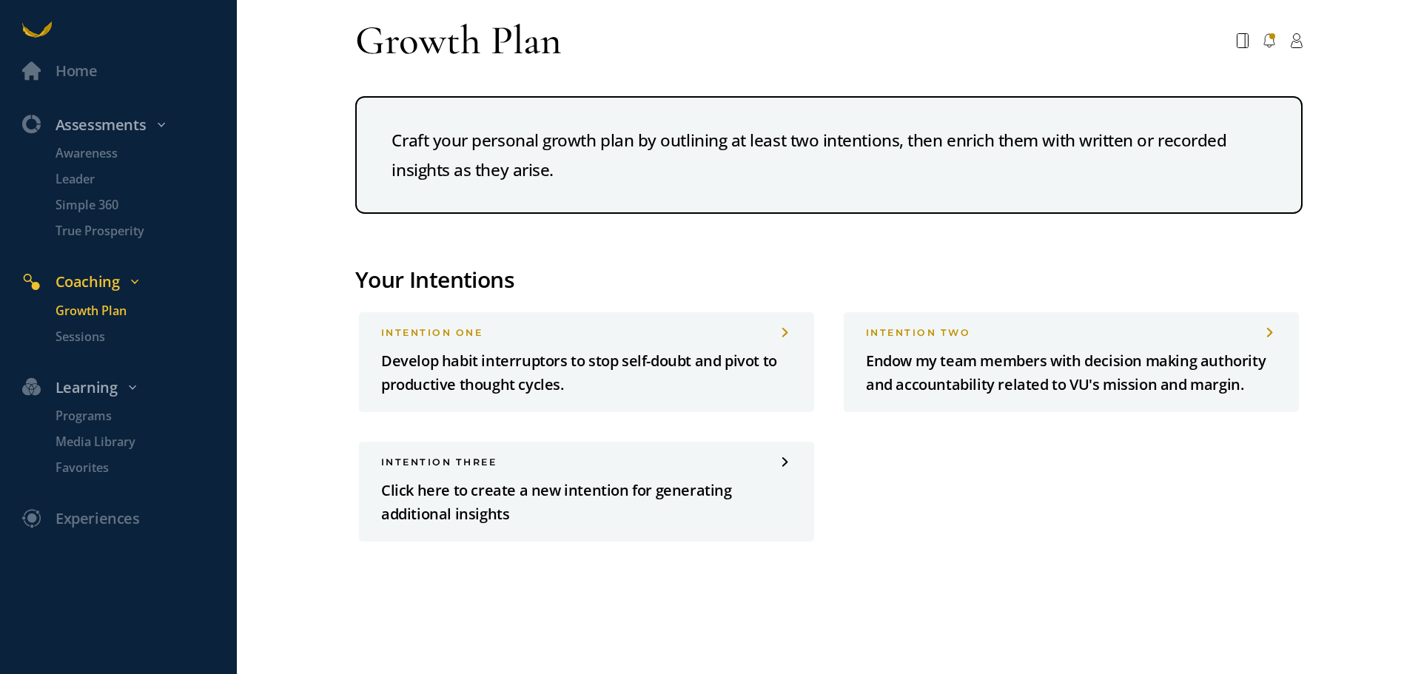
drag, startPoint x: 382, startPoint y: 361, endPoint x: 303, endPoint y: 392, distance: 85.1
click at [303, 392] on div "Home Assessments Awareness Leader Simple 360 True Prosperity Coaching Growth Pl…" at bounding box center [710, 337] width 1421 height 674
click at [79, 396] on div "Learning" at bounding box center [127, 388] width 233 height 24
click at [79, 395] on div "Learning" at bounding box center [127, 388] width 233 height 24
click at [83, 419] on p "Programs" at bounding box center [145, 416] width 178 height 19
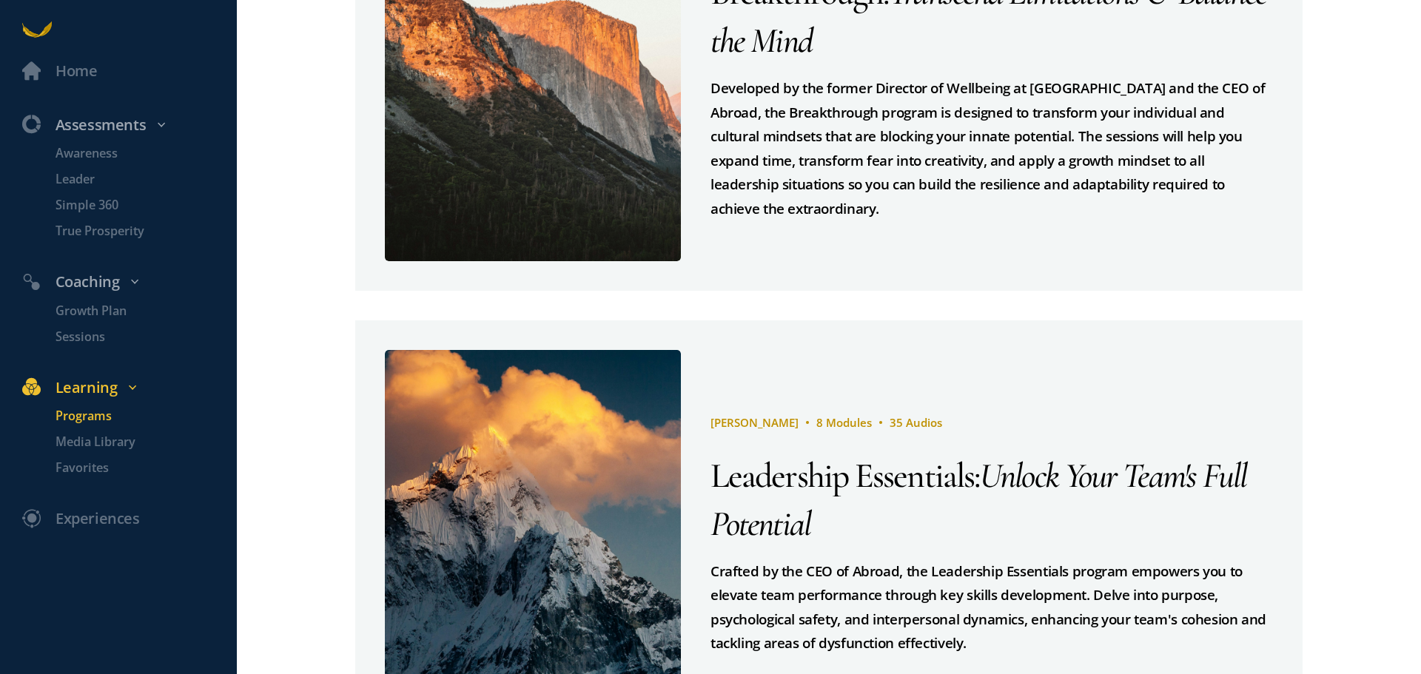
scroll to position [241, 0]
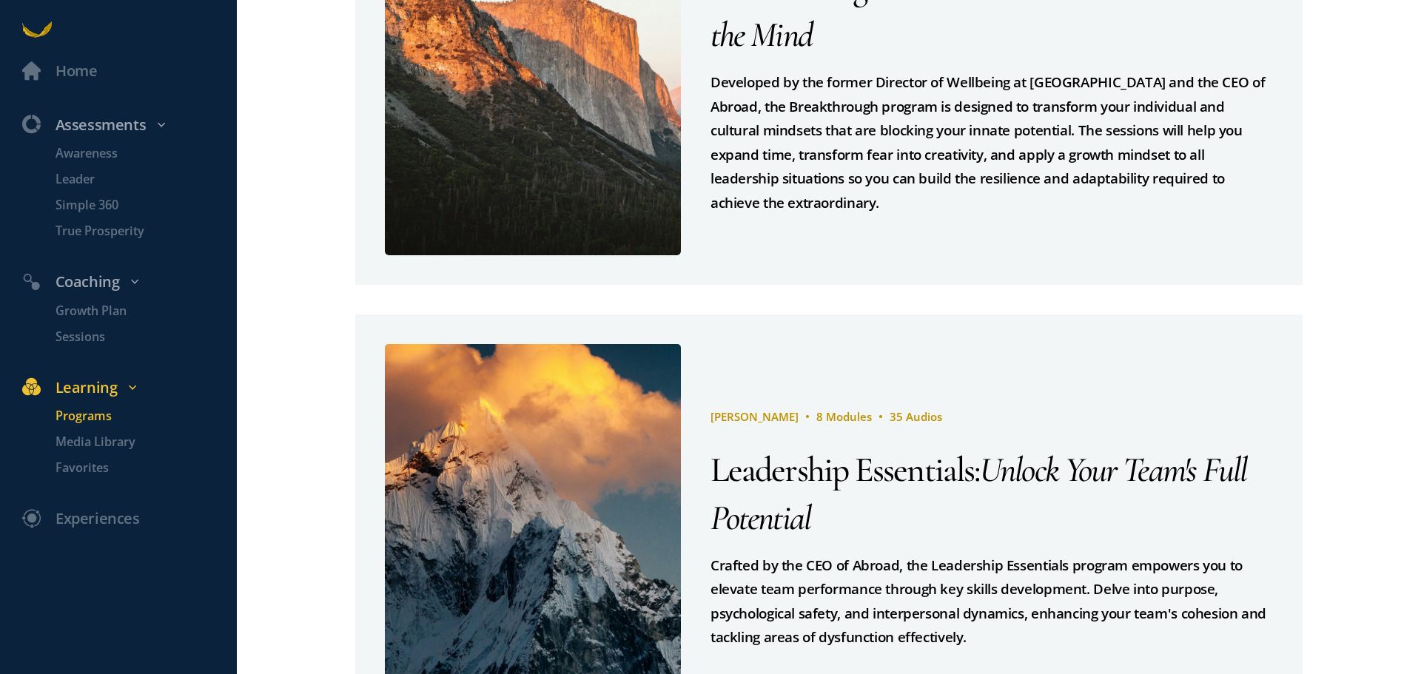
click at [775, 477] on span "Leadership Essentials" at bounding box center [843, 470] width 264 height 43
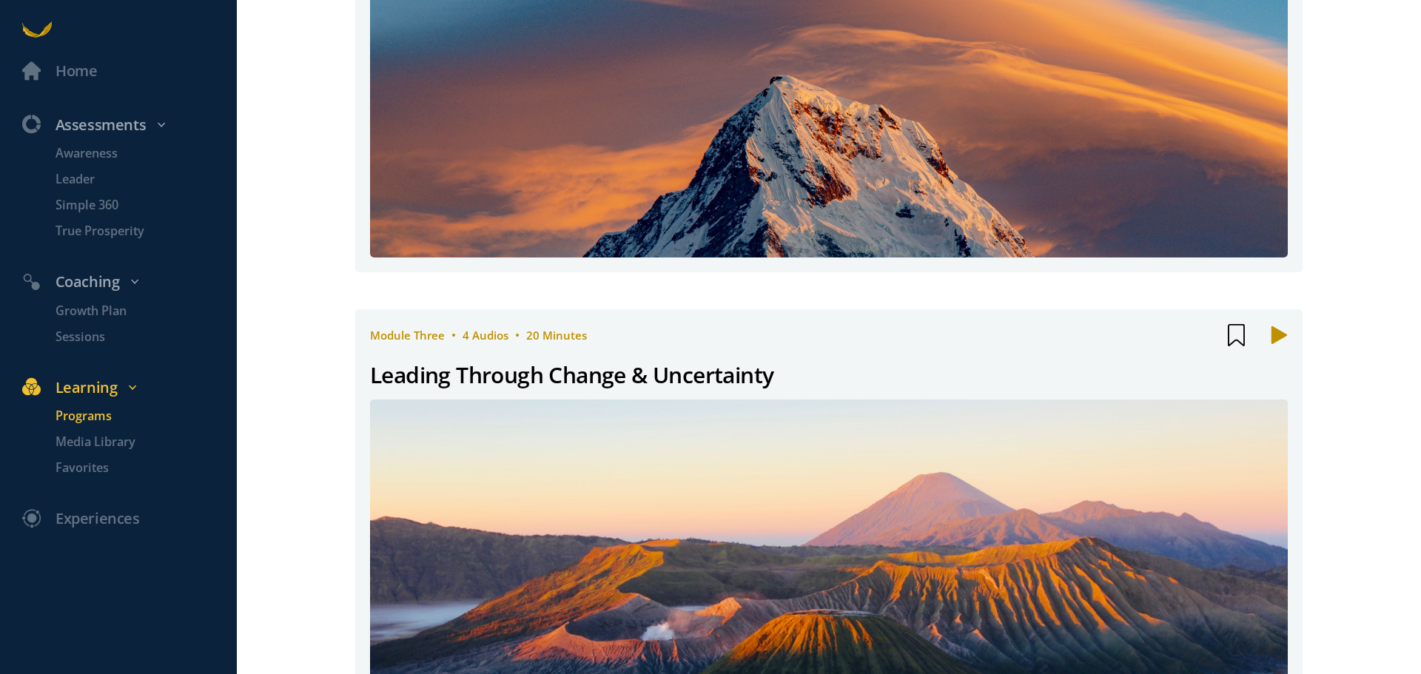
scroll to position [722, 0]
click at [550, 375] on div "Leading Through Change & Uncertainty" at bounding box center [571, 375] width 403 height 36
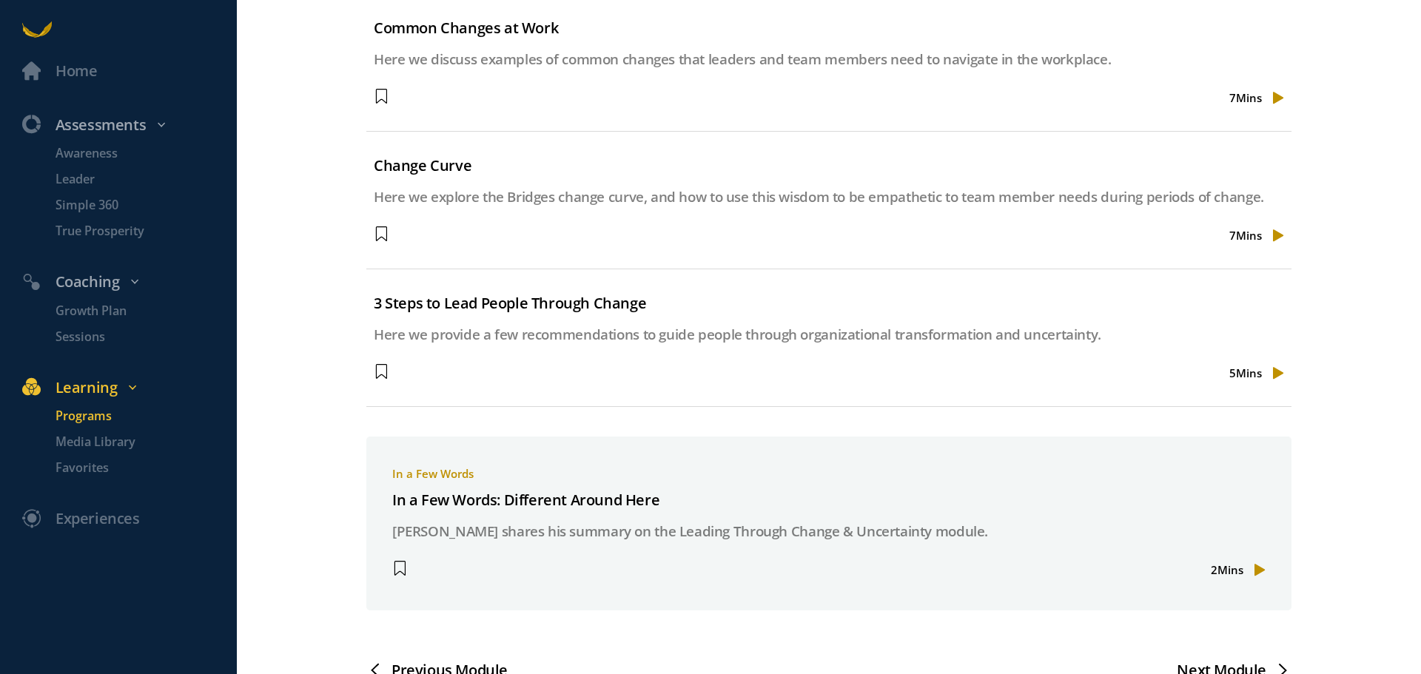
scroll to position [740, 0]
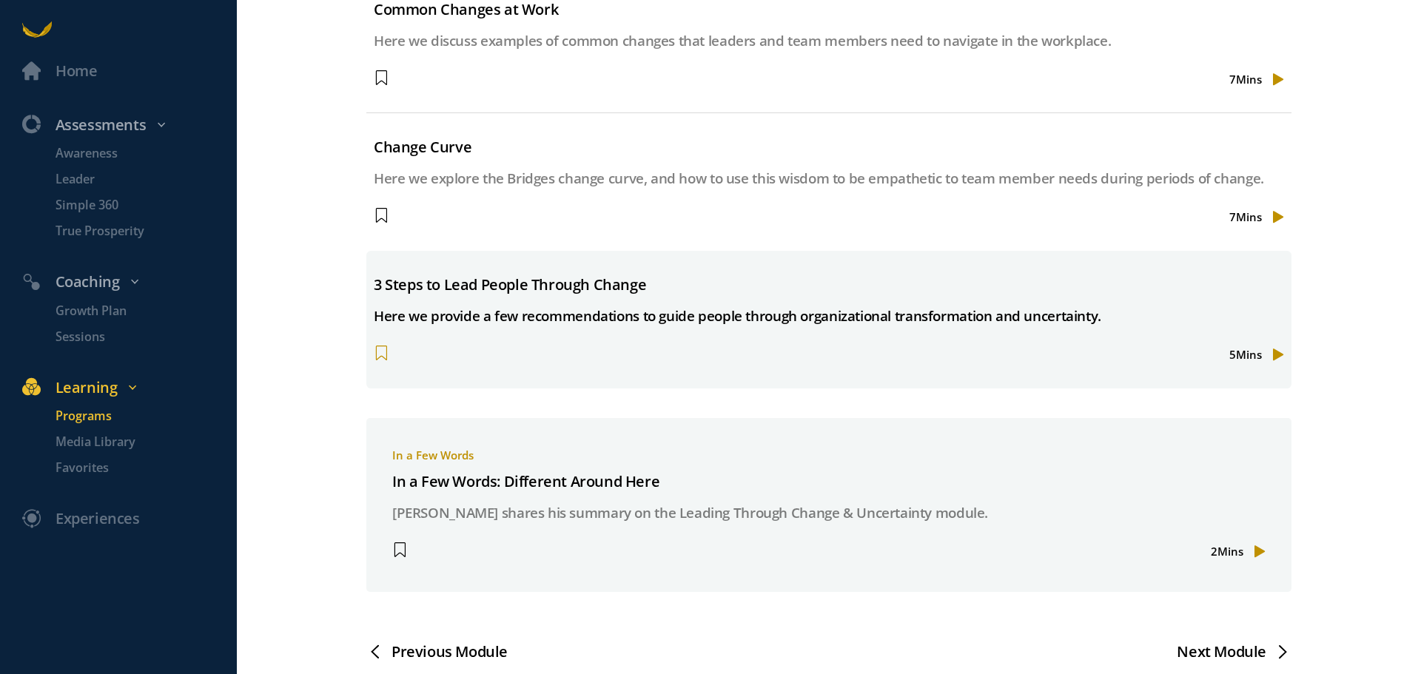
click at [374, 352] on span at bounding box center [381, 353] width 15 height 15
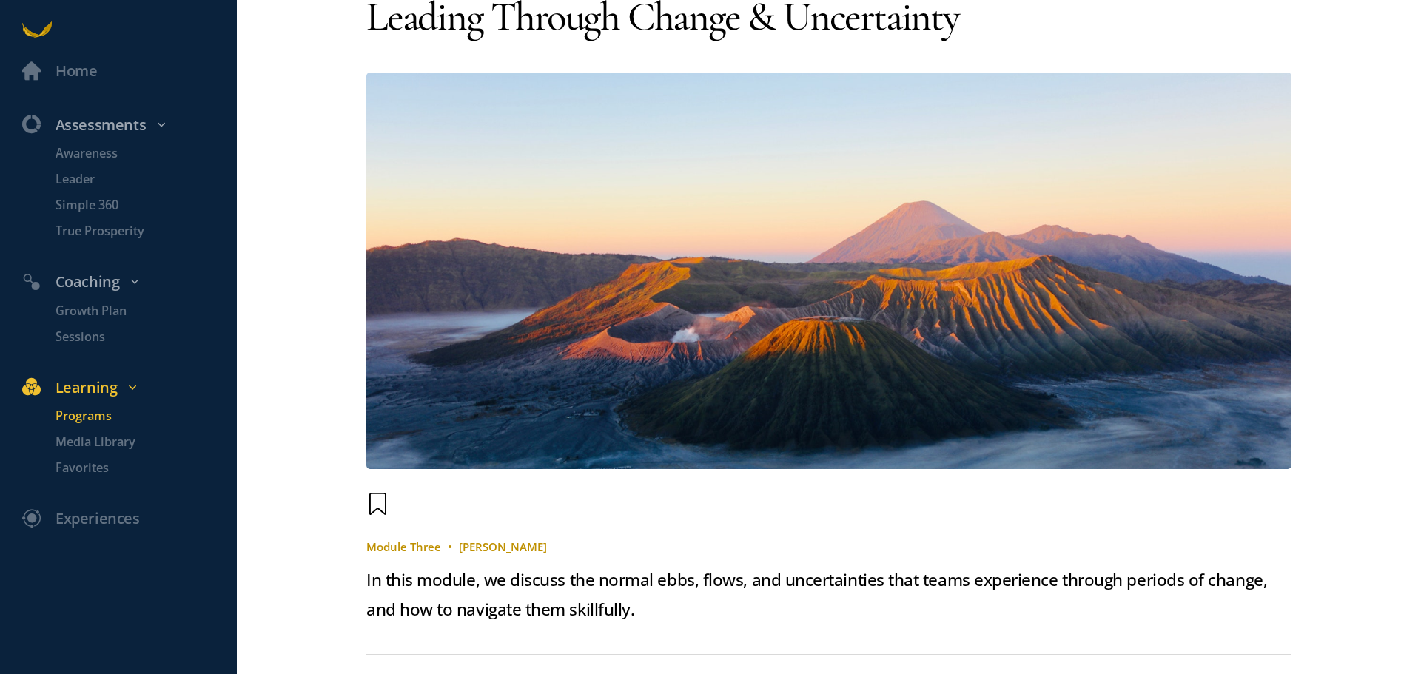
scroll to position [0, 0]
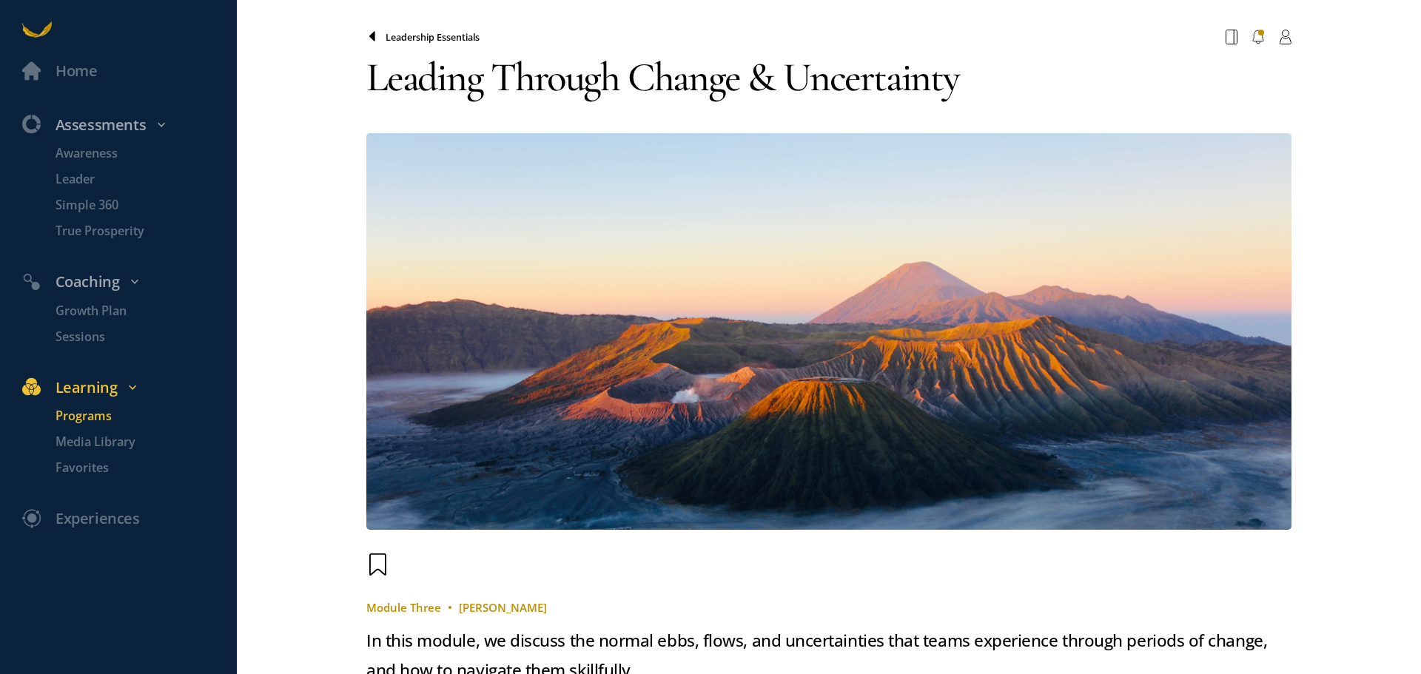
click at [371, 41] on icon at bounding box center [372, 36] width 6 height 10
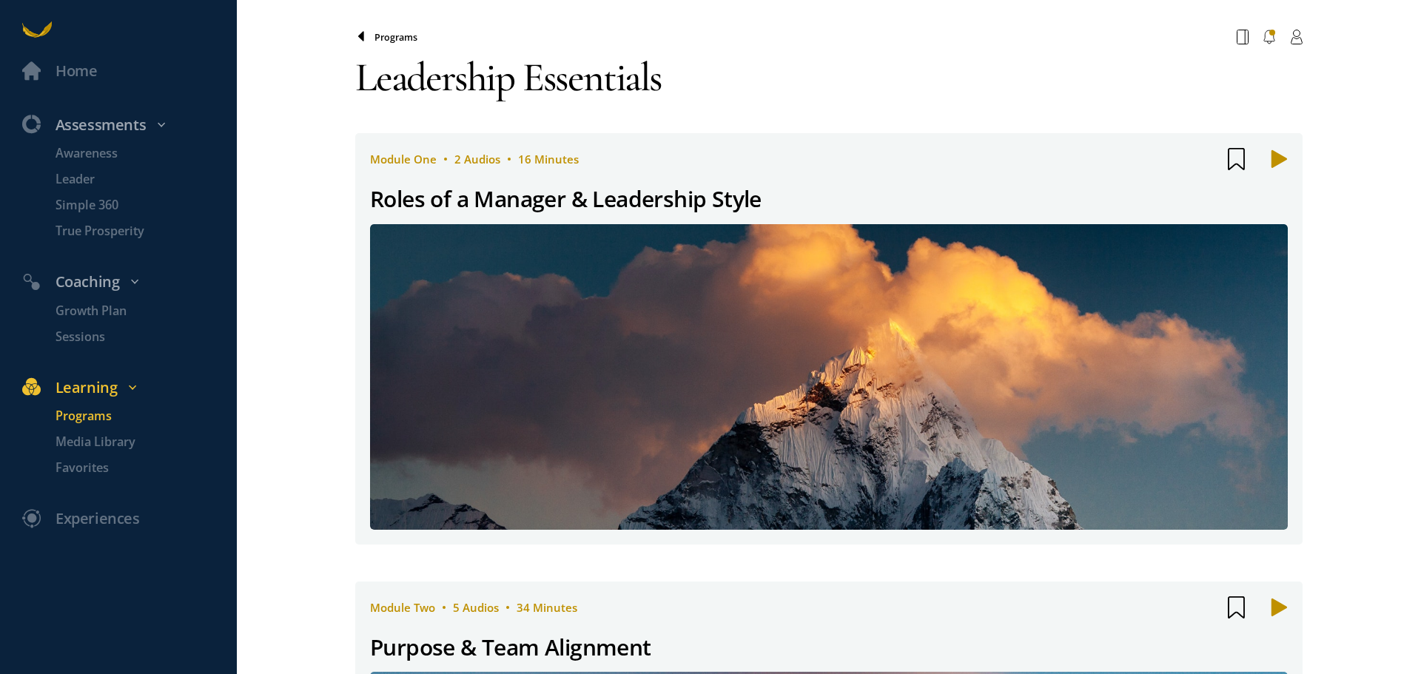
click at [358, 36] on icon at bounding box center [361, 36] width 6 height 10
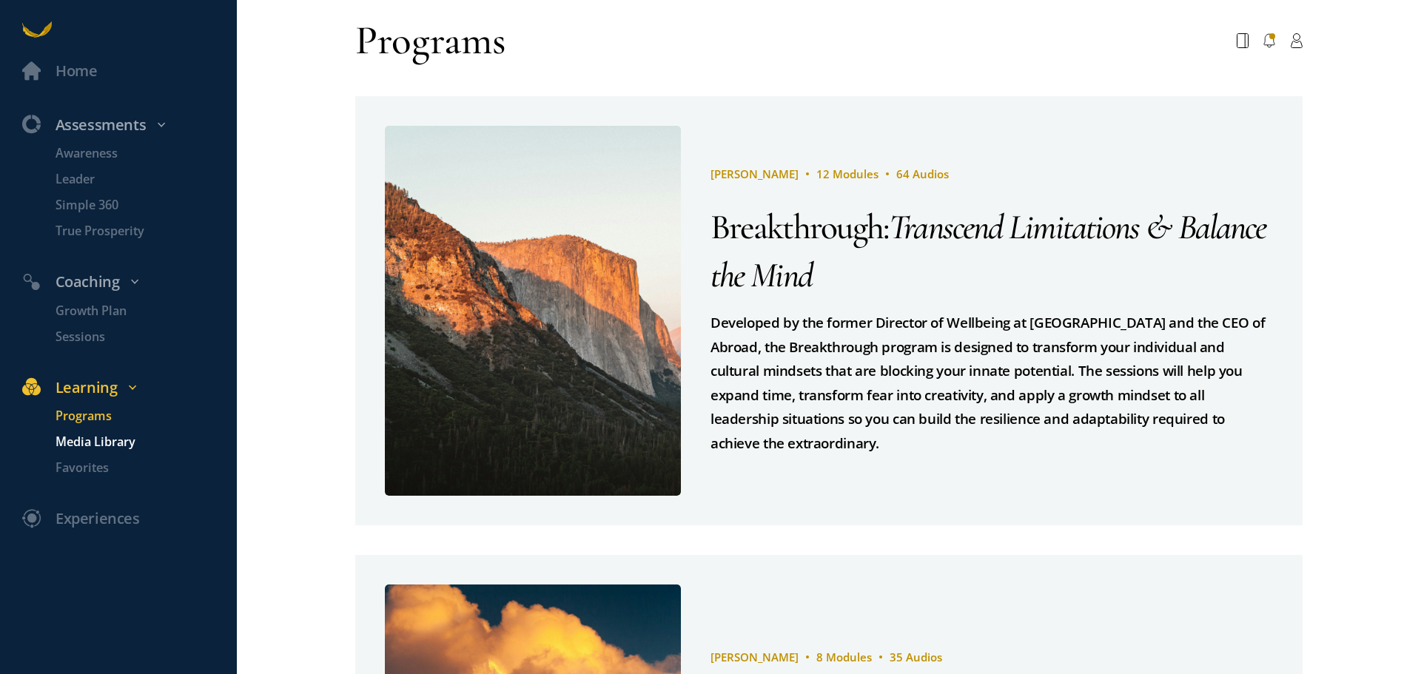
click at [77, 442] on p "Media Library" at bounding box center [145, 442] width 178 height 19
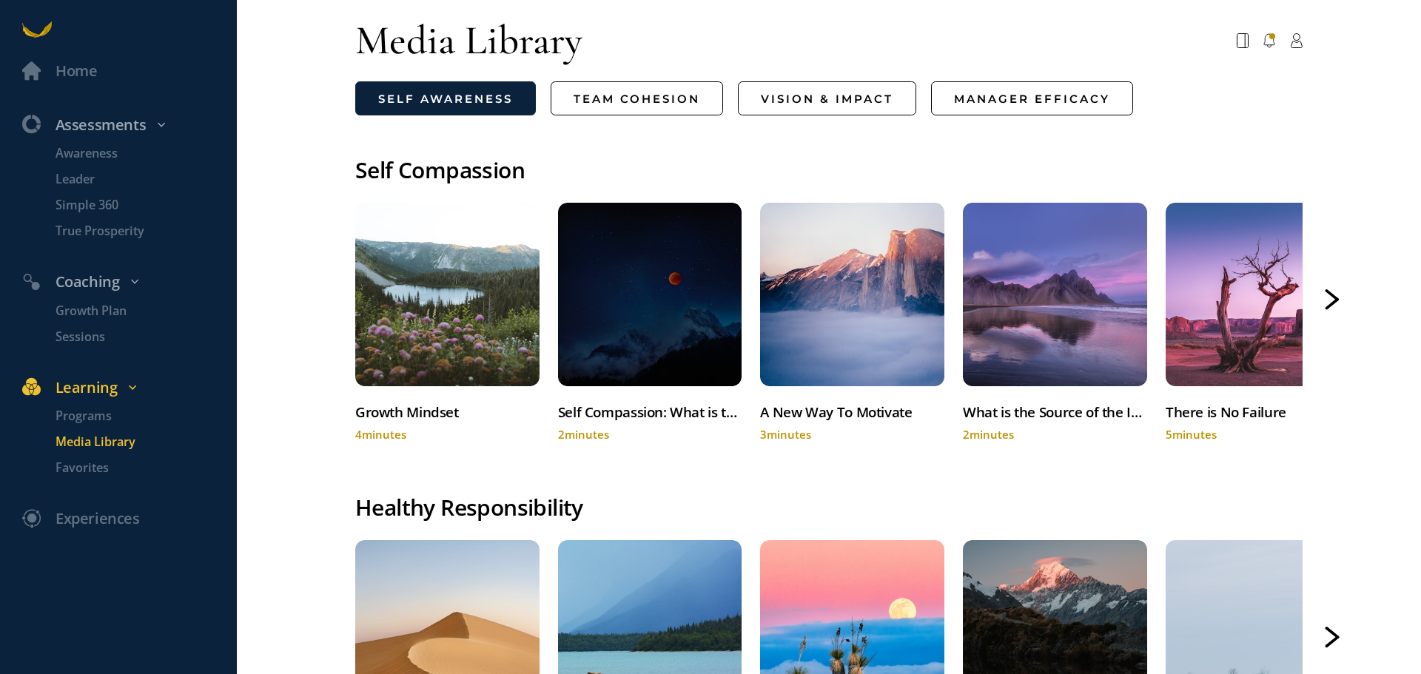
click at [1327, 298] on icon at bounding box center [1332, 295] width 11 height 9
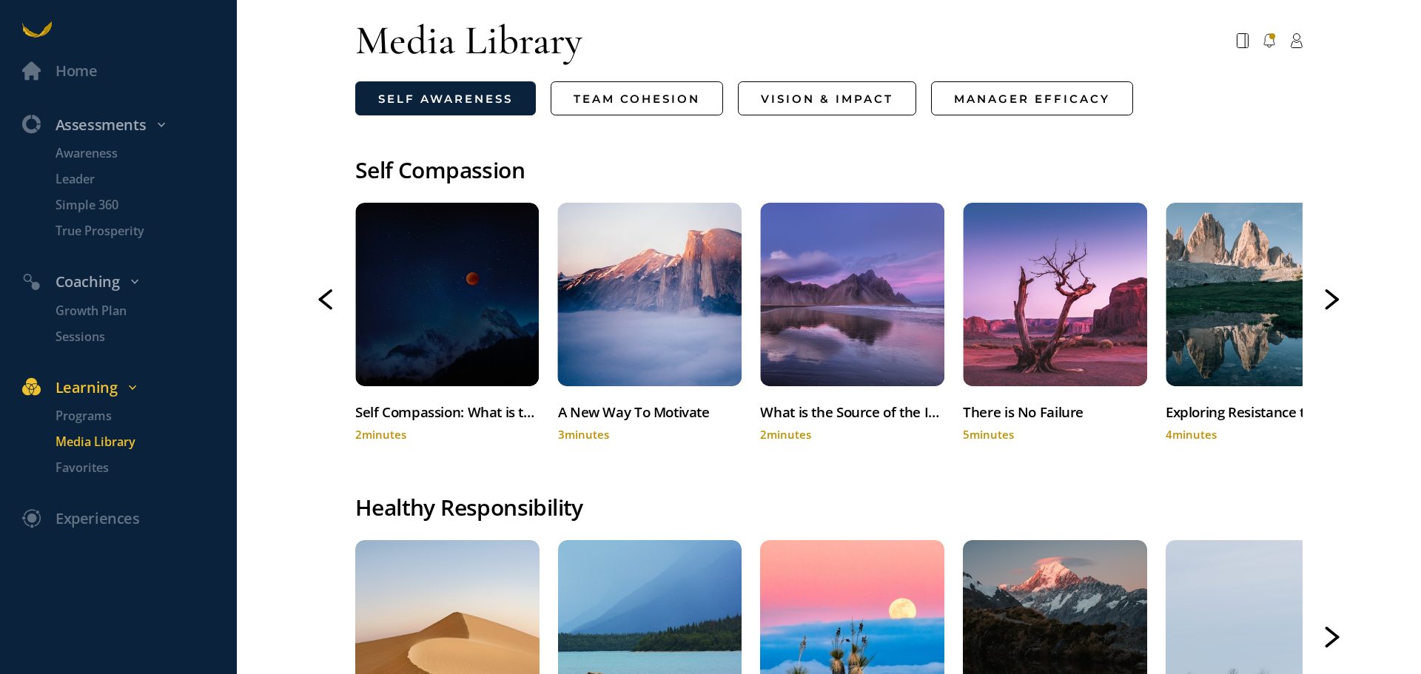
click at [1327, 298] on icon at bounding box center [1332, 295] width 11 height 9
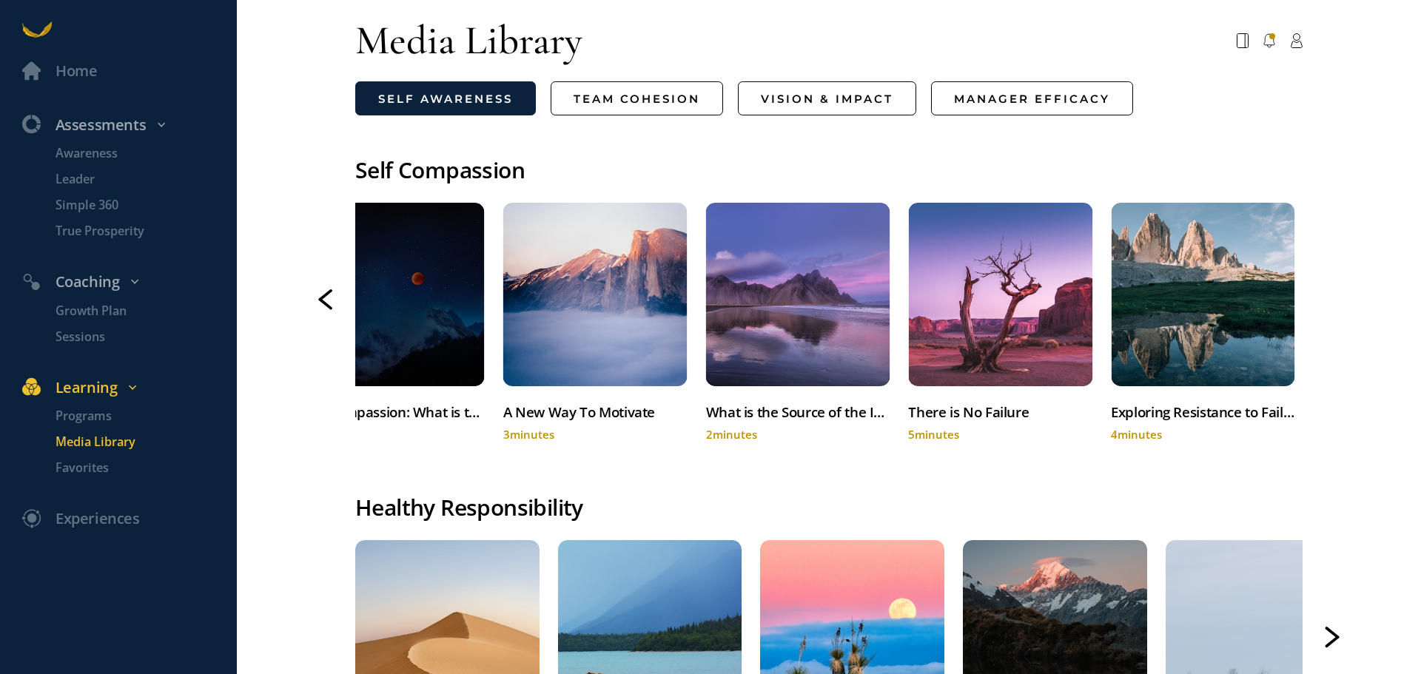
click at [1325, 298] on div at bounding box center [1332, 299] width 15 height 21
click at [328, 306] on icon at bounding box center [325, 299] width 15 height 21
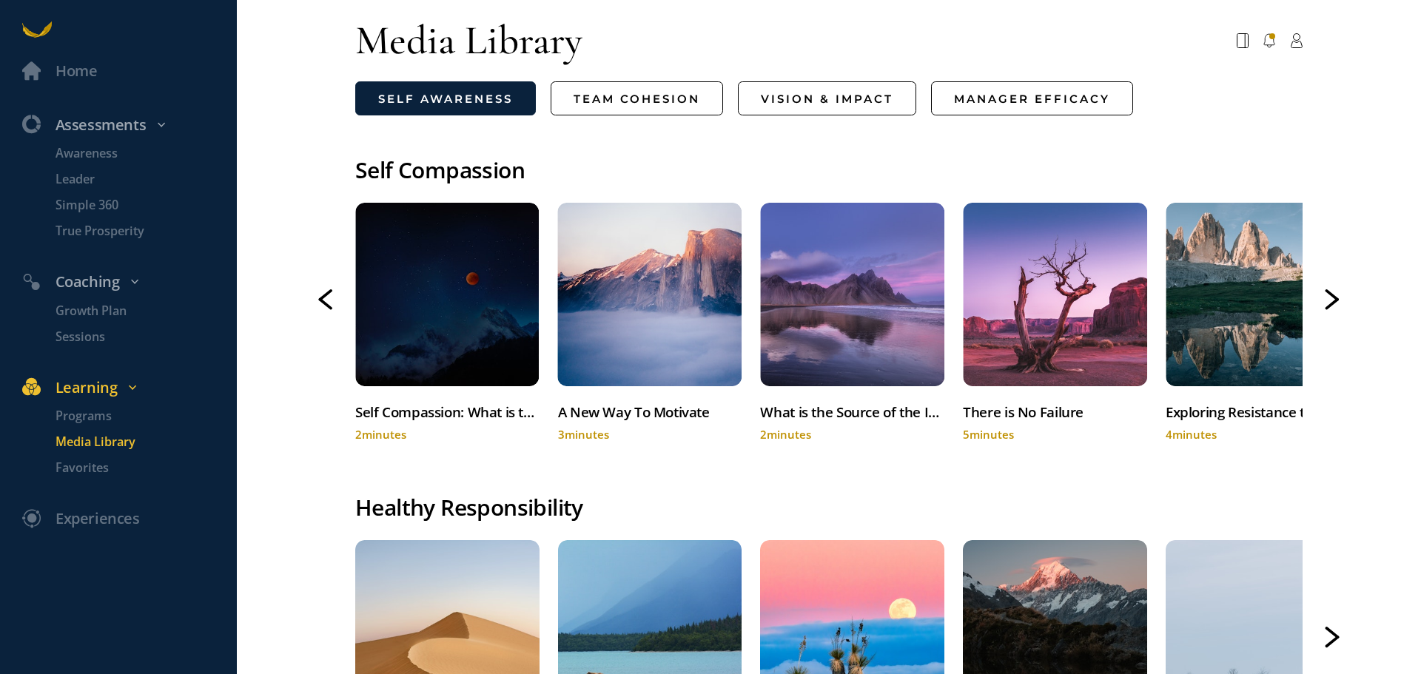
click at [328, 306] on icon at bounding box center [325, 299] width 15 height 21
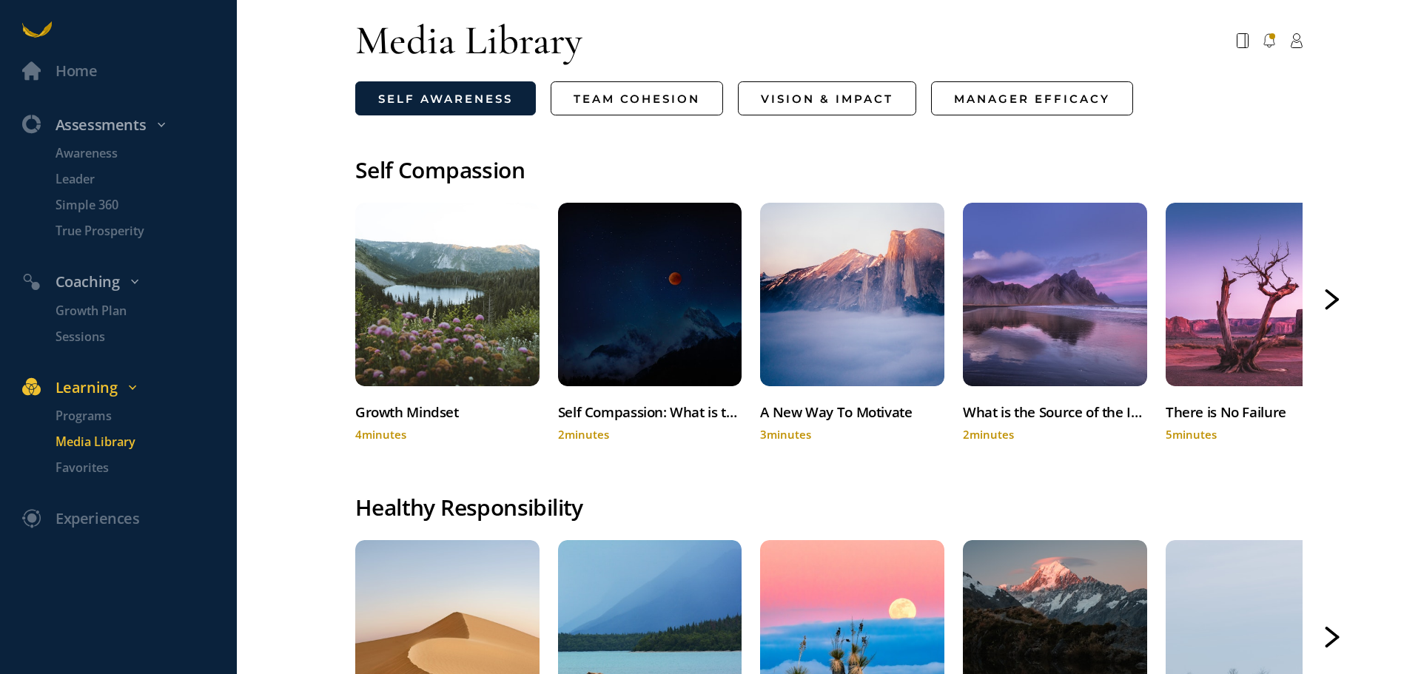
click at [328, 306] on div at bounding box center [325, 299] width 15 height 21
